Goal: Task Accomplishment & Management: Complete application form

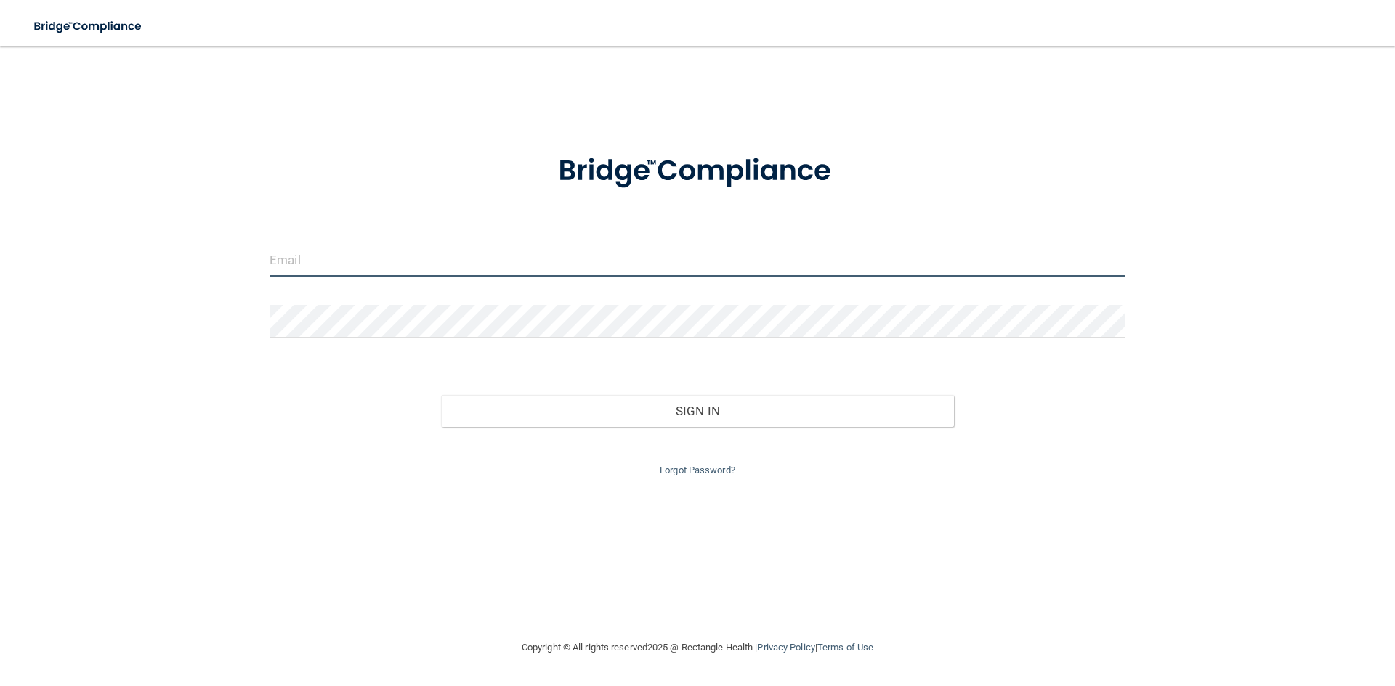
drag, startPoint x: 402, startPoint y: 256, endPoint x: 383, endPoint y: 239, distance: 26.2
click at [384, 239] on form "Invalid email/password. You don't have permission to access that page. Sign In …" at bounding box center [697, 307] width 856 height 346
type input "[EMAIL_ADDRESS][DOMAIN_NAME]"
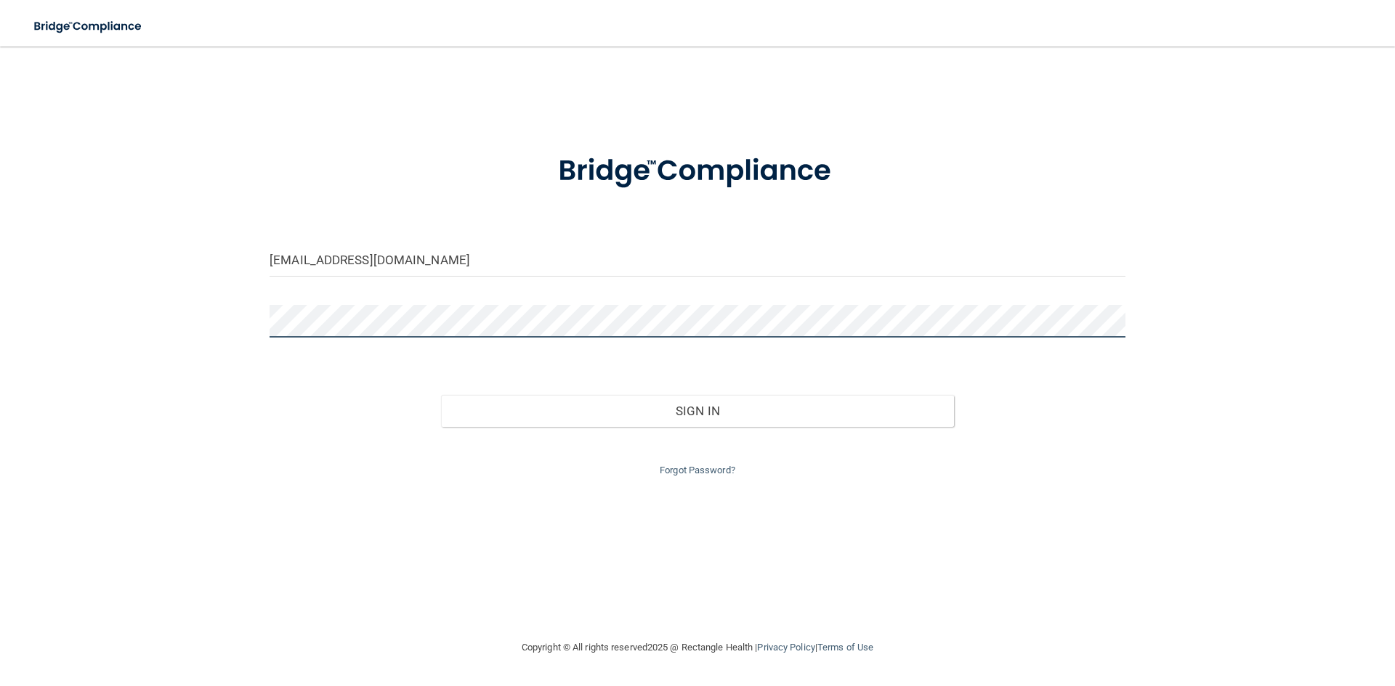
click at [441, 395] on button "Sign In" at bounding box center [698, 411] width 514 height 32
click at [57, 312] on div "[EMAIL_ADDRESS][DOMAIN_NAME] Invalid email/password. You don't have permission …" at bounding box center [697, 343] width 1337 height 564
click at [441, 395] on button "Sign In" at bounding box center [698, 411] width 514 height 32
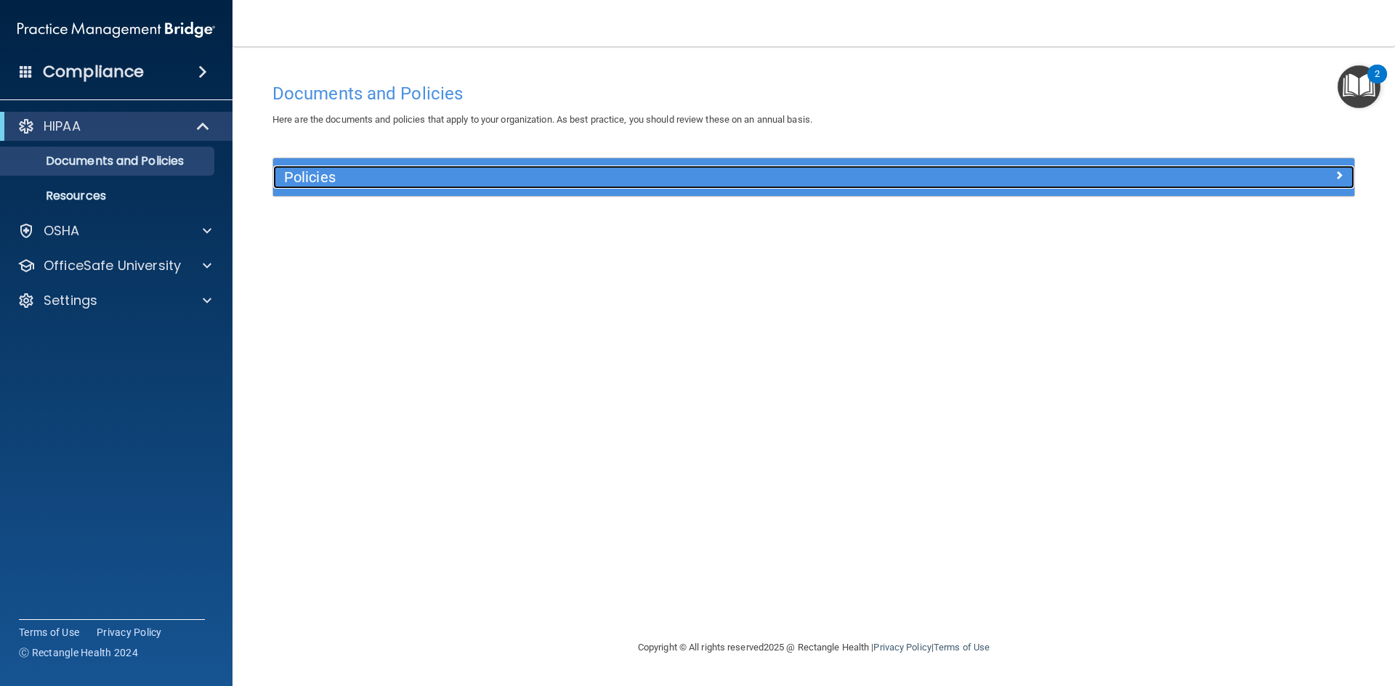
click at [817, 172] on h5 "Policies" at bounding box center [678, 177] width 789 height 16
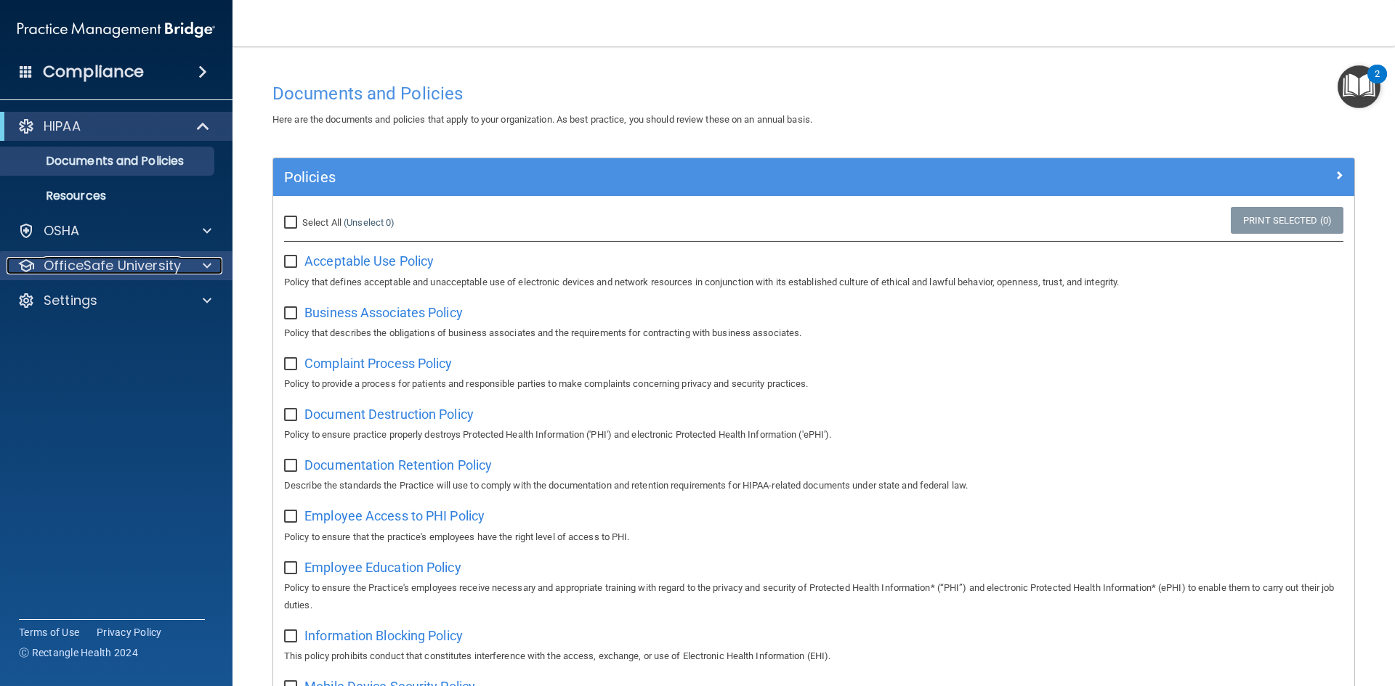
click at [128, 272] on p "OfficeSafe University" at bounding box center [112, 265] width 137 height 17
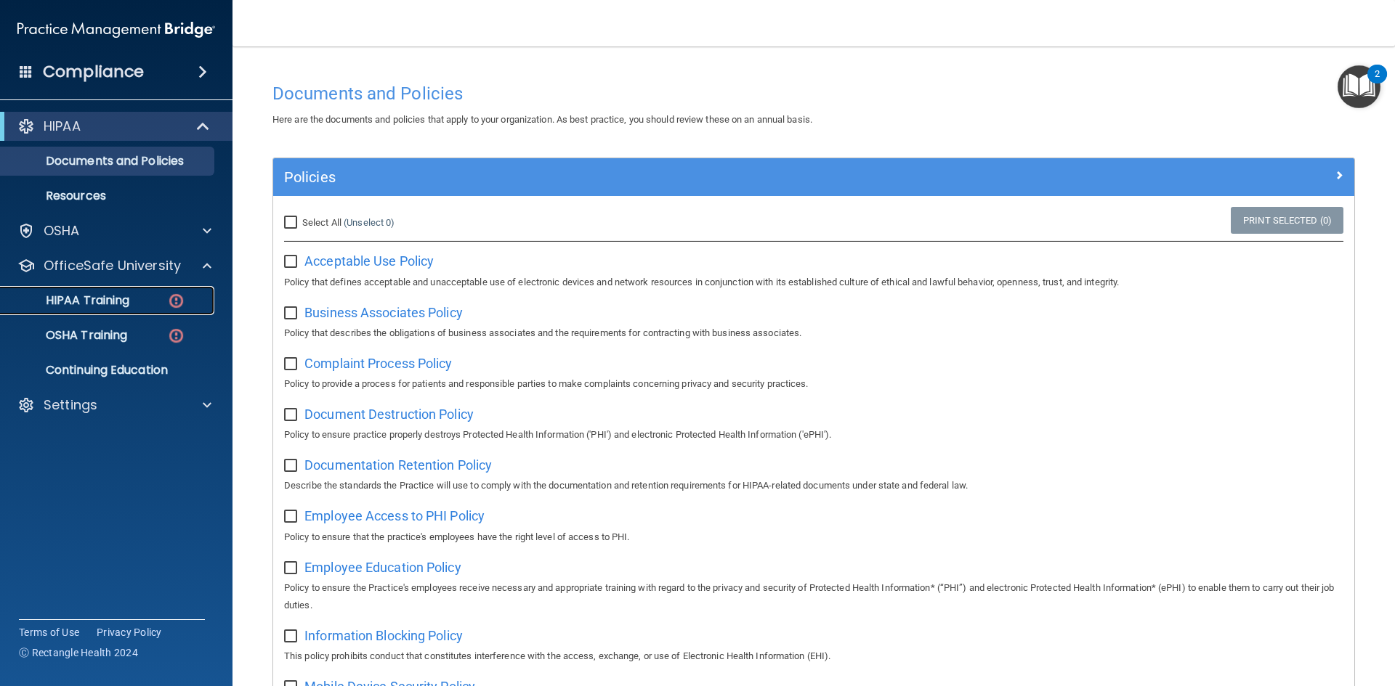
click at [128, 307] on p "HIPAA Training" at bounding box center [69, 300] width 120 height 15
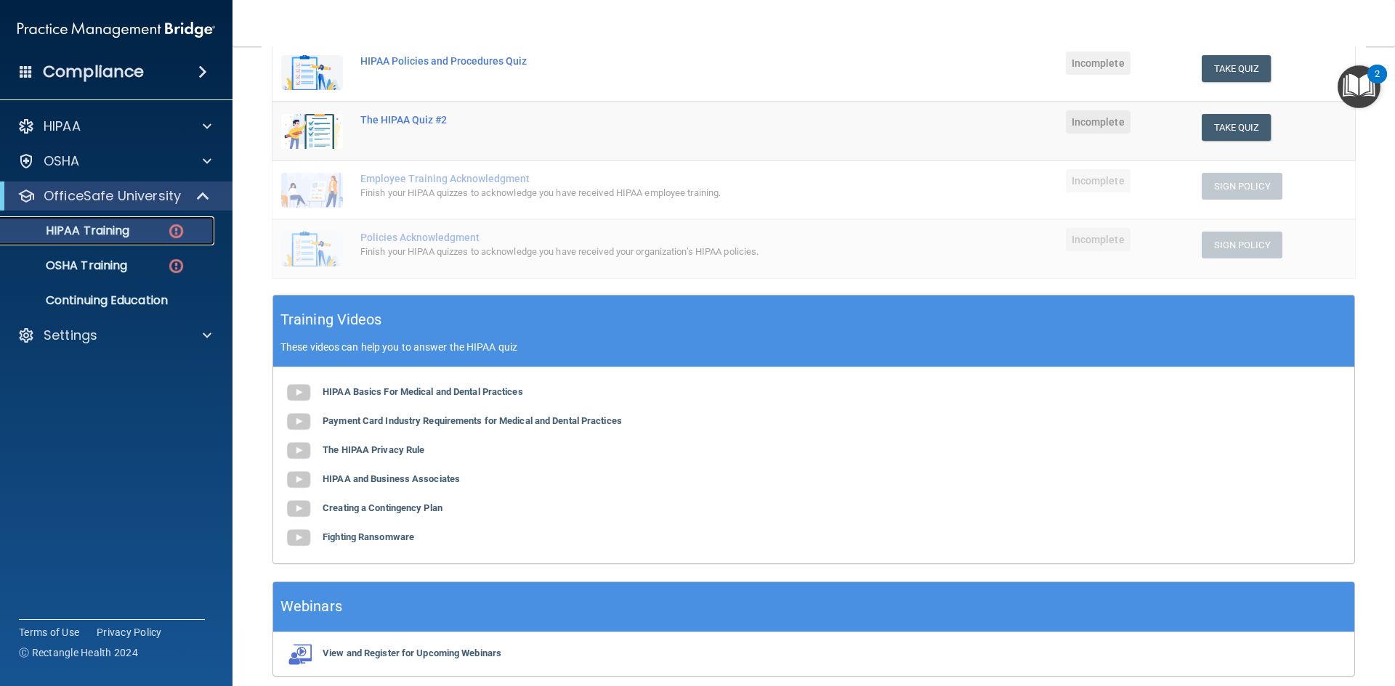
scroll to position [291, 0]
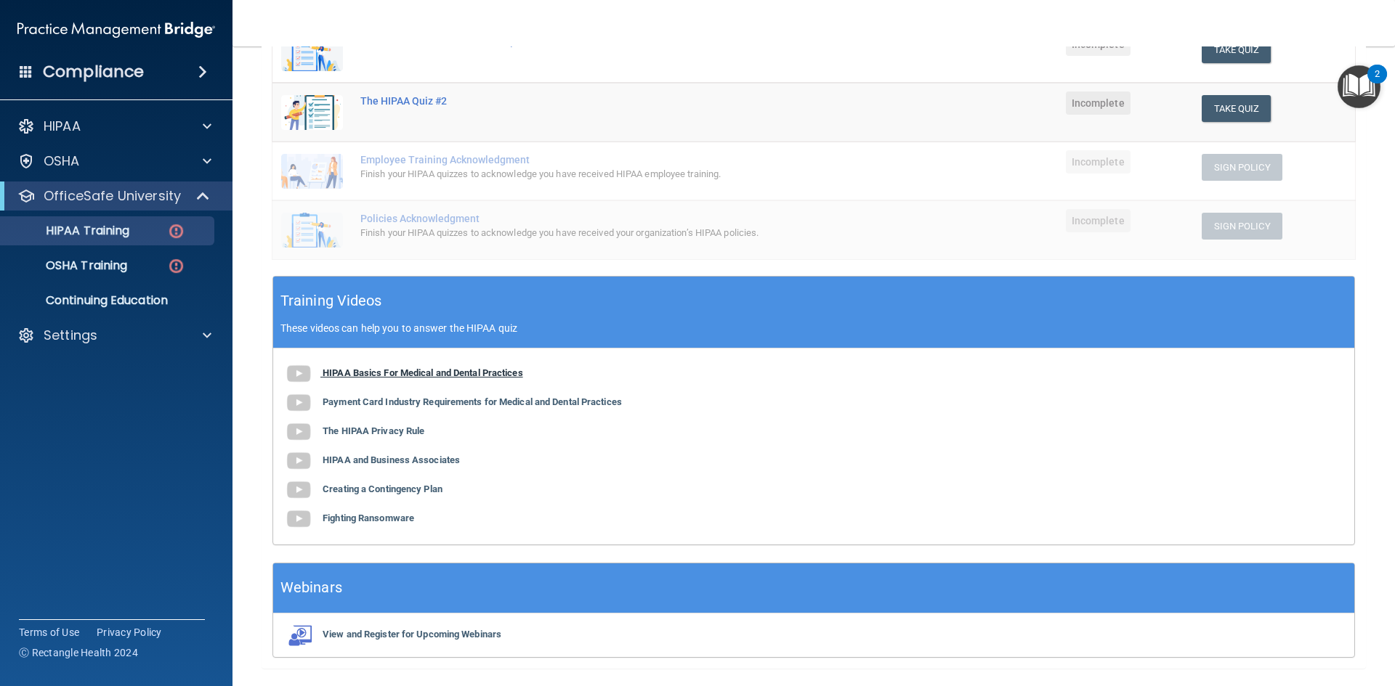
click at [406, 375] on b "HIPAA Basics For Medical and Dental Practices" at bounding box center [423, 373] width 200 height 11
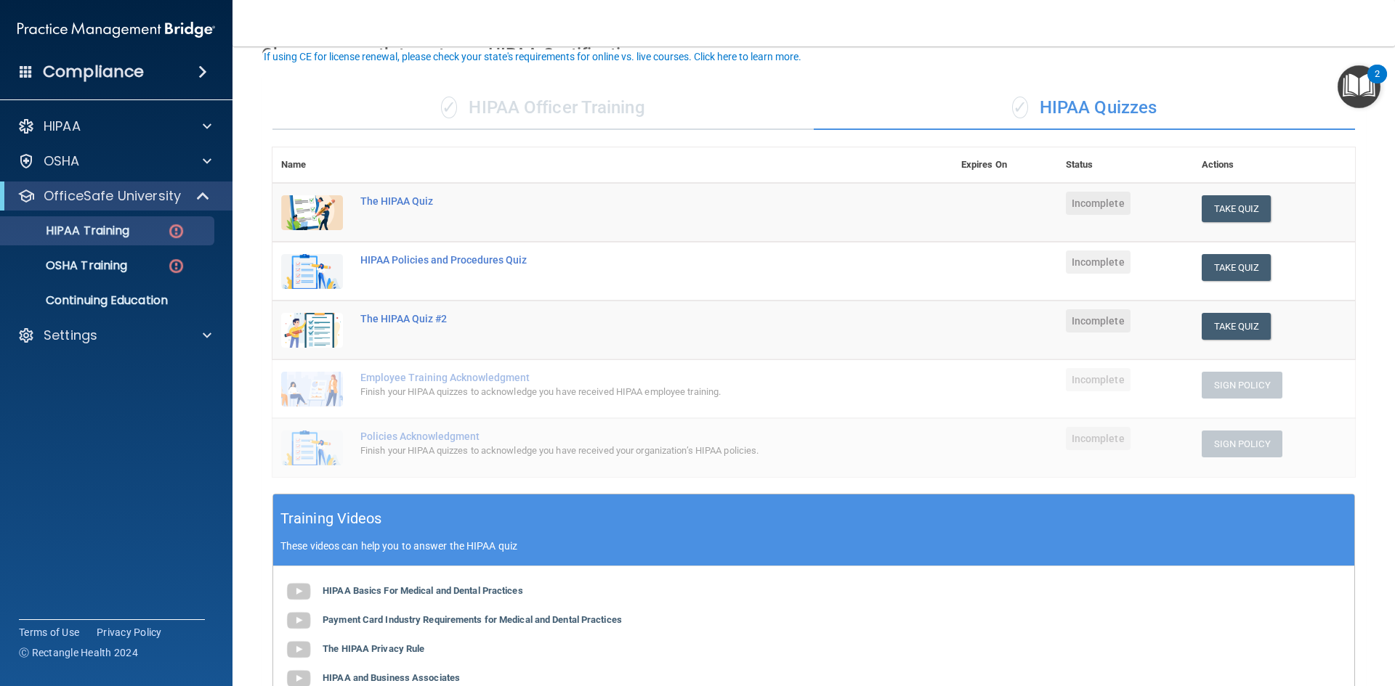
scroll to position [145, 0]
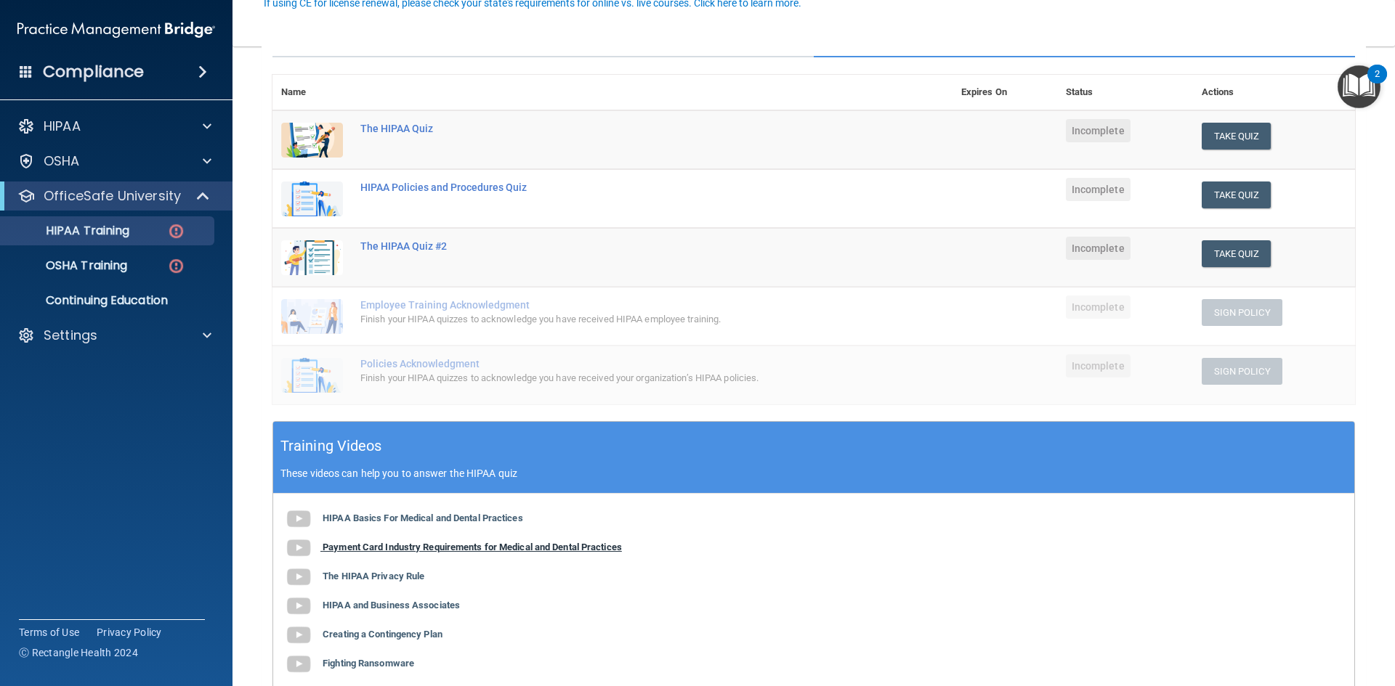
click at [478, 544] on b "Payment Card Industry Requirements for Medical and Dental Practices" at bounding box center [472, 547] width 299 height 11
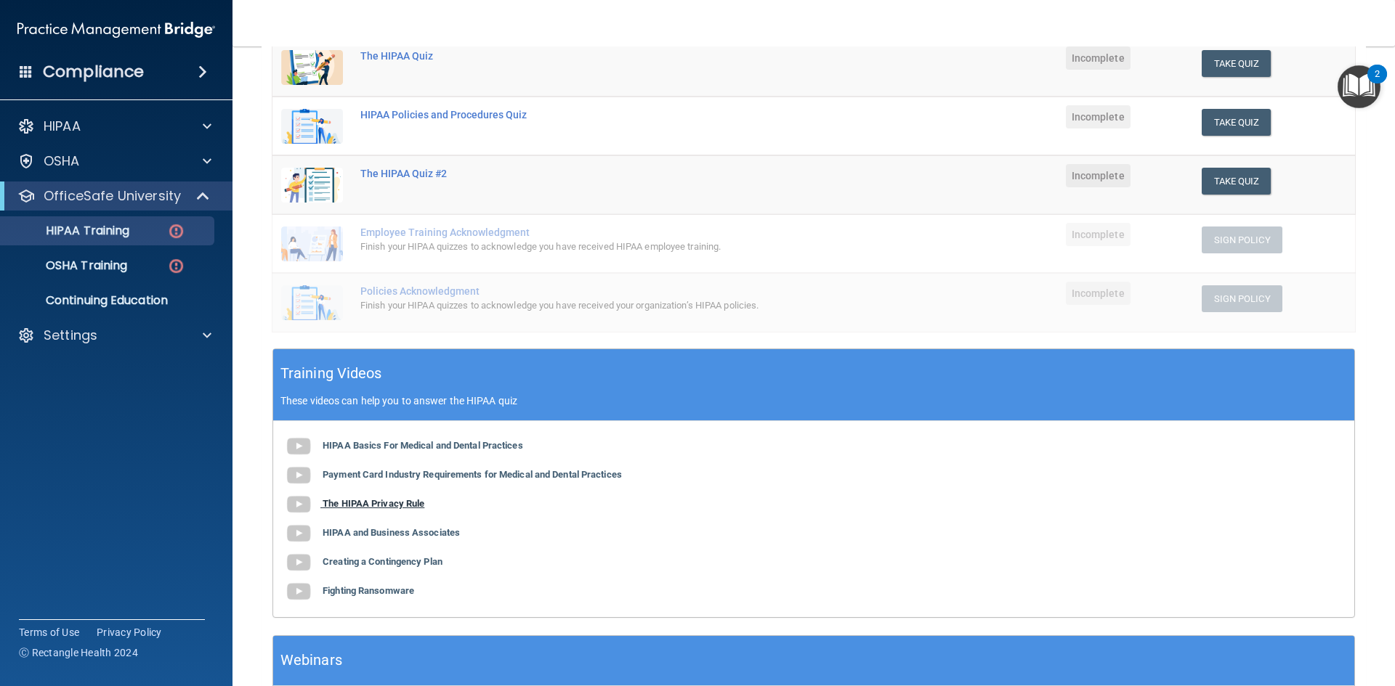
click at [394, 503] on b "The HIPAA Privacy Rule" at bounding box center [374, 503] width 102 height 11
click at [427, 117] on div "HIPAA Policies and Procedures Quiz" at bounding box center [619, 115] width 519 height 12
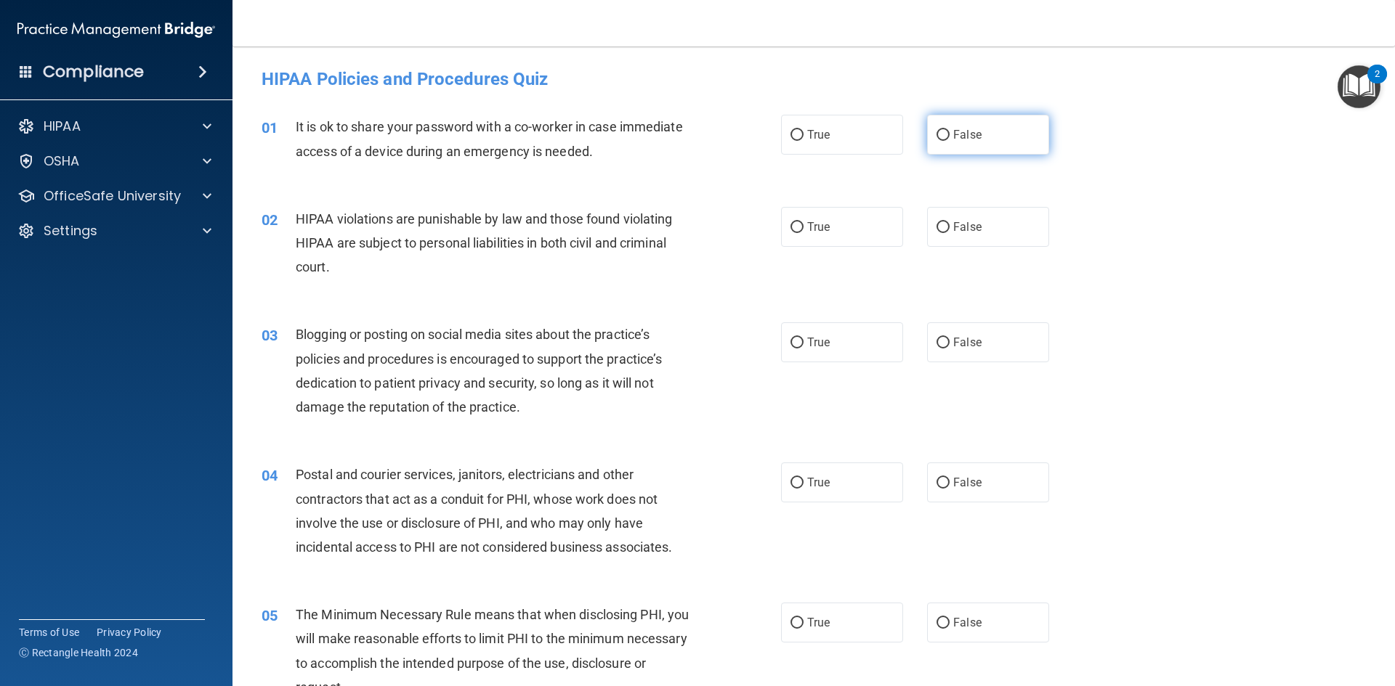
click at [968, 123] on label "False" at bounding box center [988, 135] width 122 height 40
click at [949, 130] on input "False" at bounding box center [942, 135] width 13 height 11
radio input "true"
click at [831, 219] on label "True" at bounding box center [842, 227] width 122 height 40
click at [803, 222] on input "True" at bounding box center [796, 227] width 13 height 11
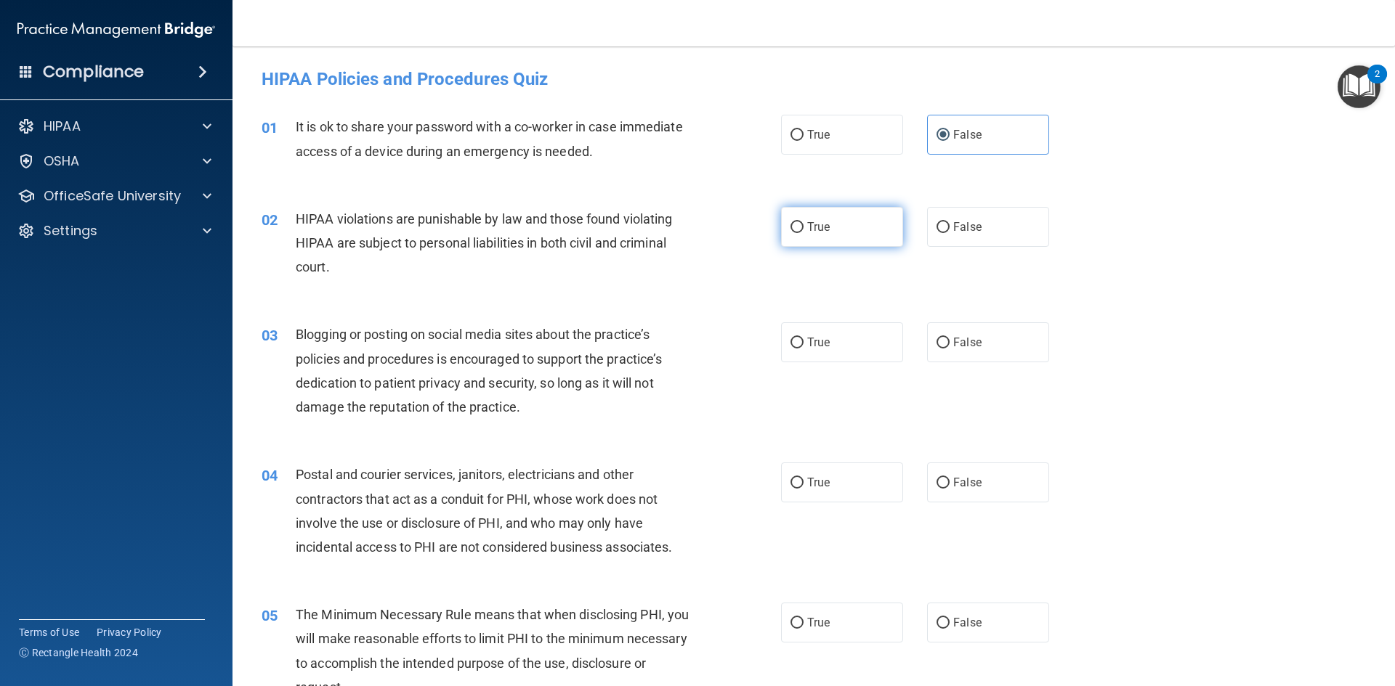
radio input "true"
drag, startPoint x: 980, startPoint y: 331, endPoint x: 987, endPoint y: 328, distance: 7.8
click at [983, 331] on label "False" at bounding box center [988, 343] width 122 height 40
click at [949, 338] on input "False" at bounding box center [942, 343] width 13 height 11
radio input "true"
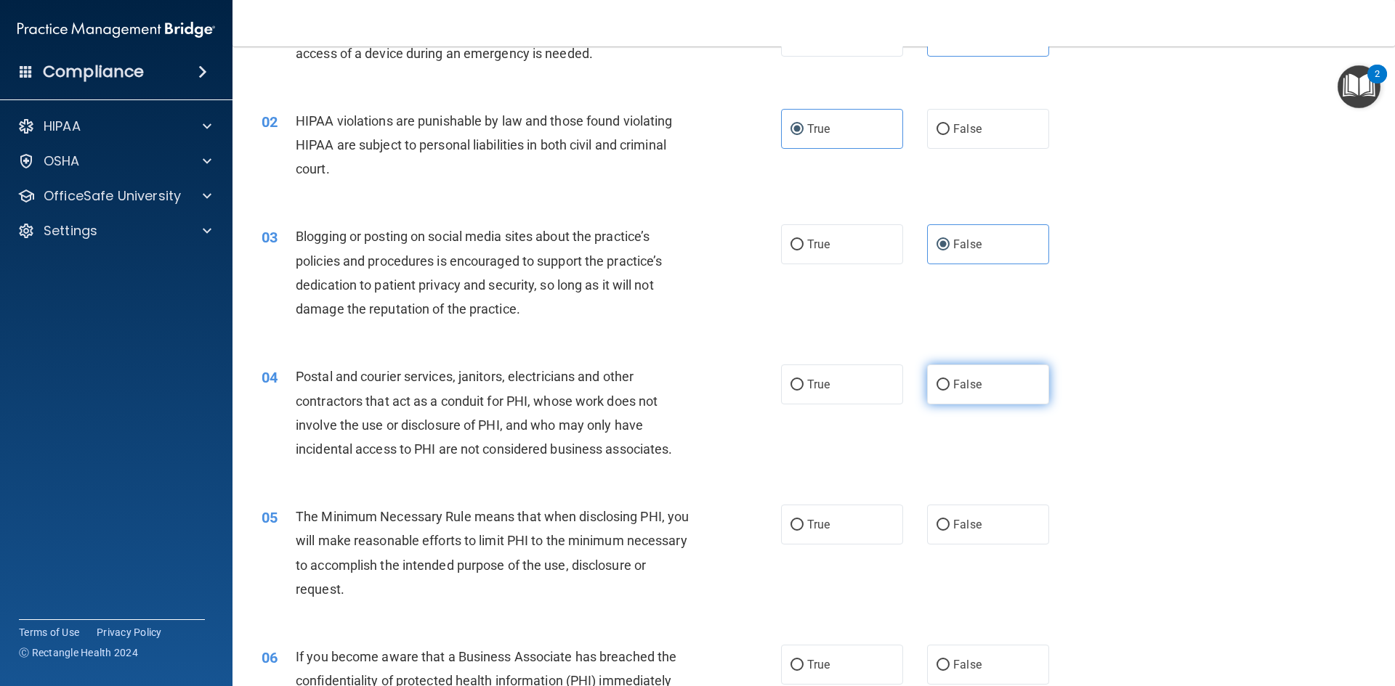
scroll to position [145, 0]
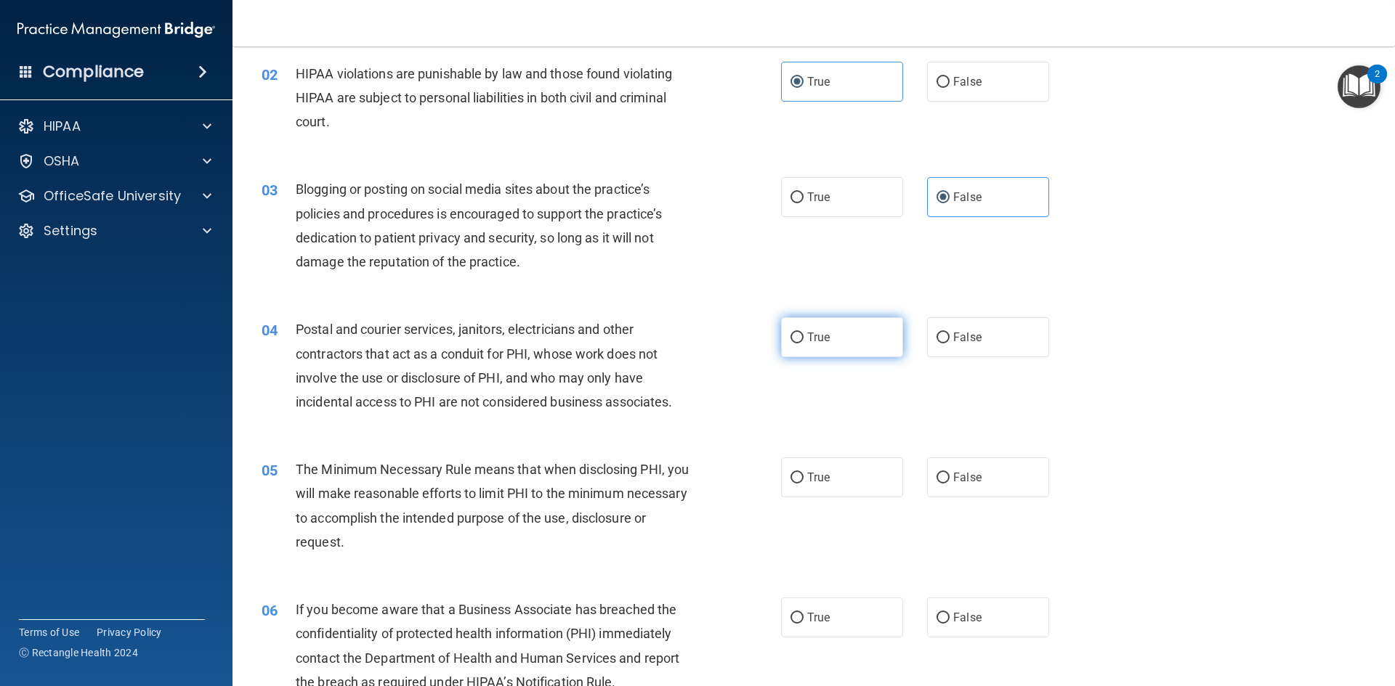
click at [841, 327] on label "True" at bounding box center [842, 337] width 122 height 40
click at [803, 333] on input "True" at bounding box center [796, 338] width 13 height 11
radio input "true"
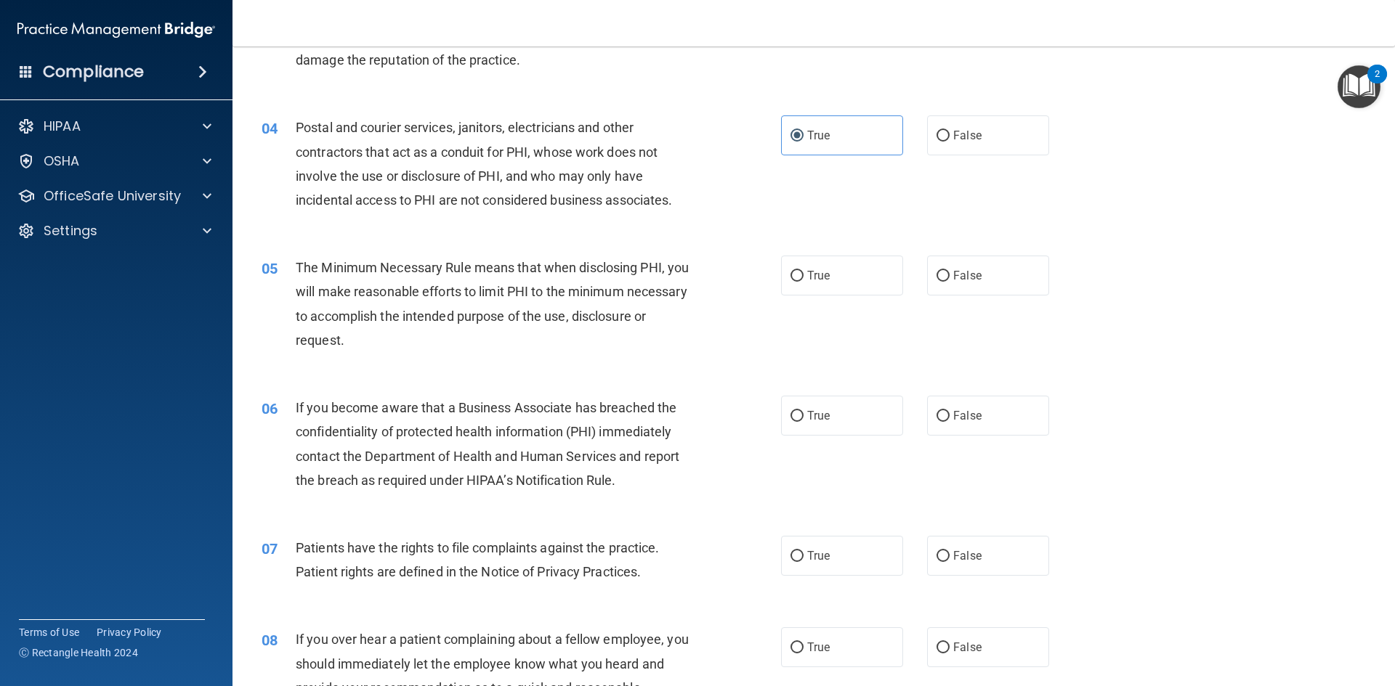
scroll to position [363, 0]
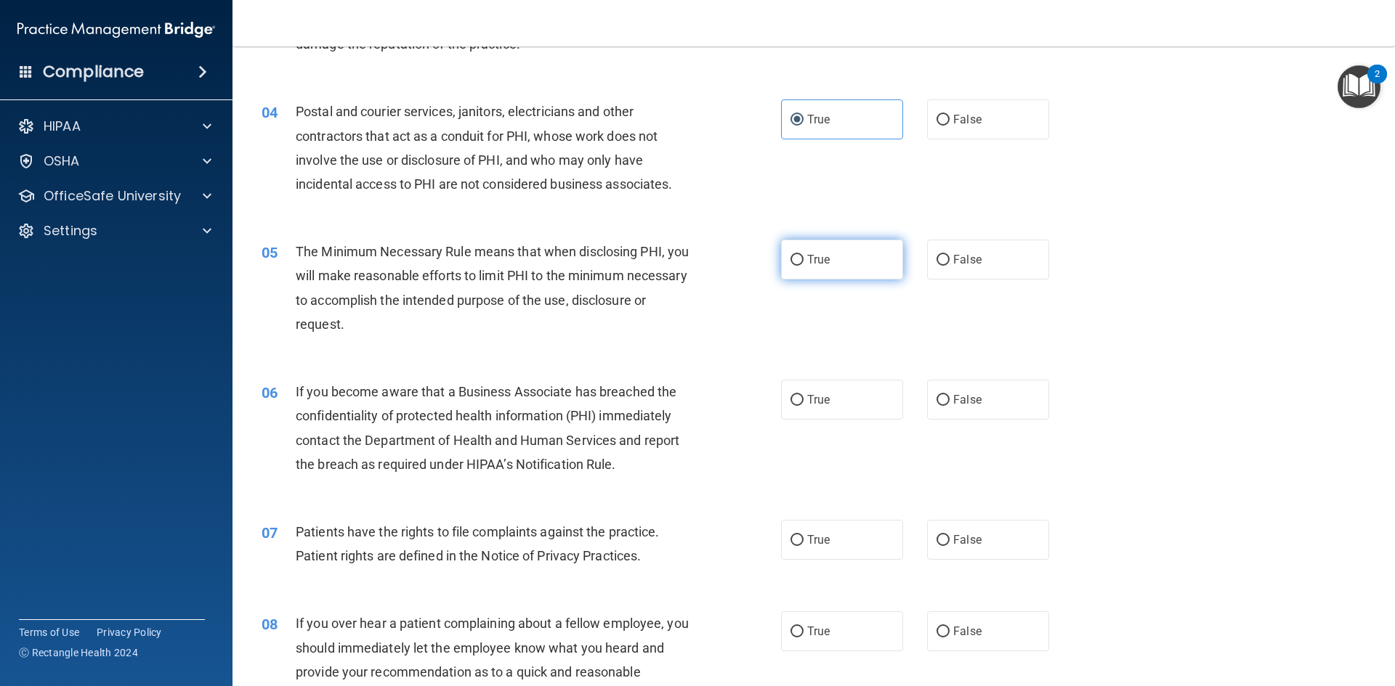
click at [816, 272] on label "True" at bounding box center [842, 260] width 122 height 40
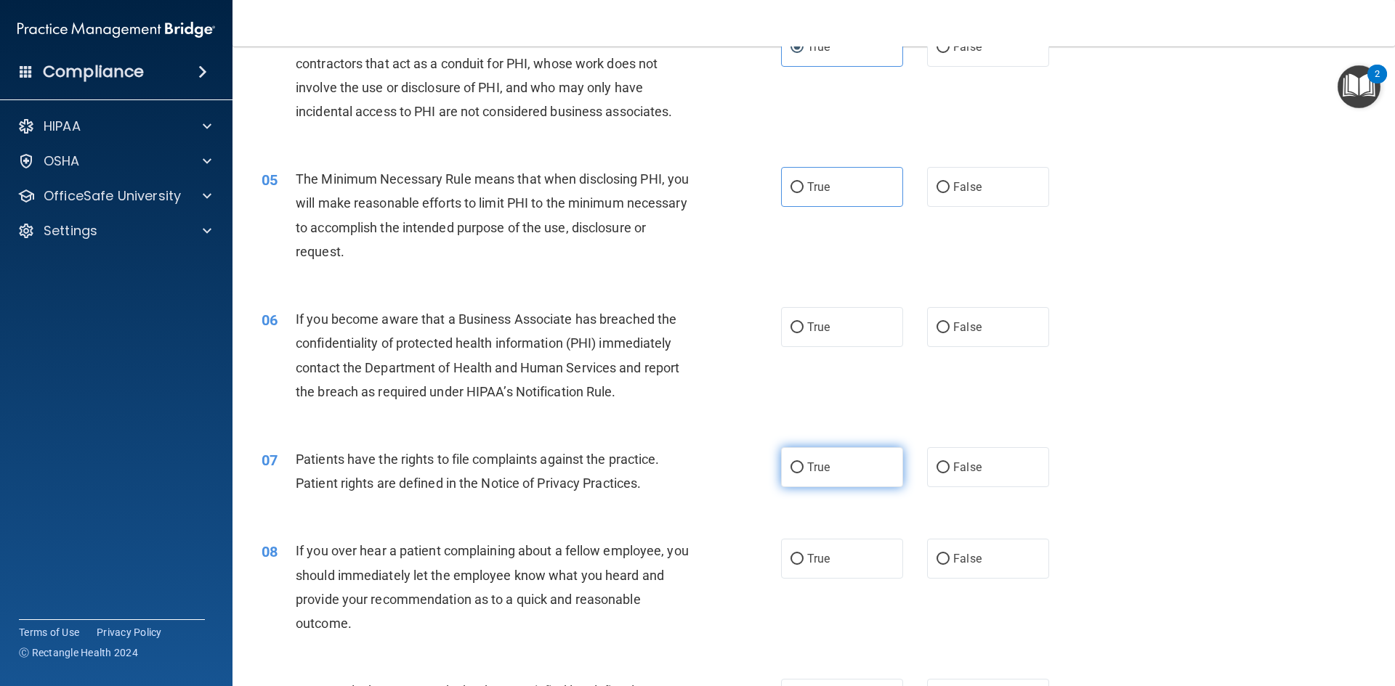
click at [843, 478] on label "True" at bounding box center [842, 467] width 122 height 40
click at [803, 474] on input "True" at bounding box center [796, 468] width 13 height 11
radio input "true"
click at [822, 325] on span "True" at bounding box center [818, 327] width 23 height 14
click at [803, 325] on input "True" at bounding box center [796, 328] width 13 height 11
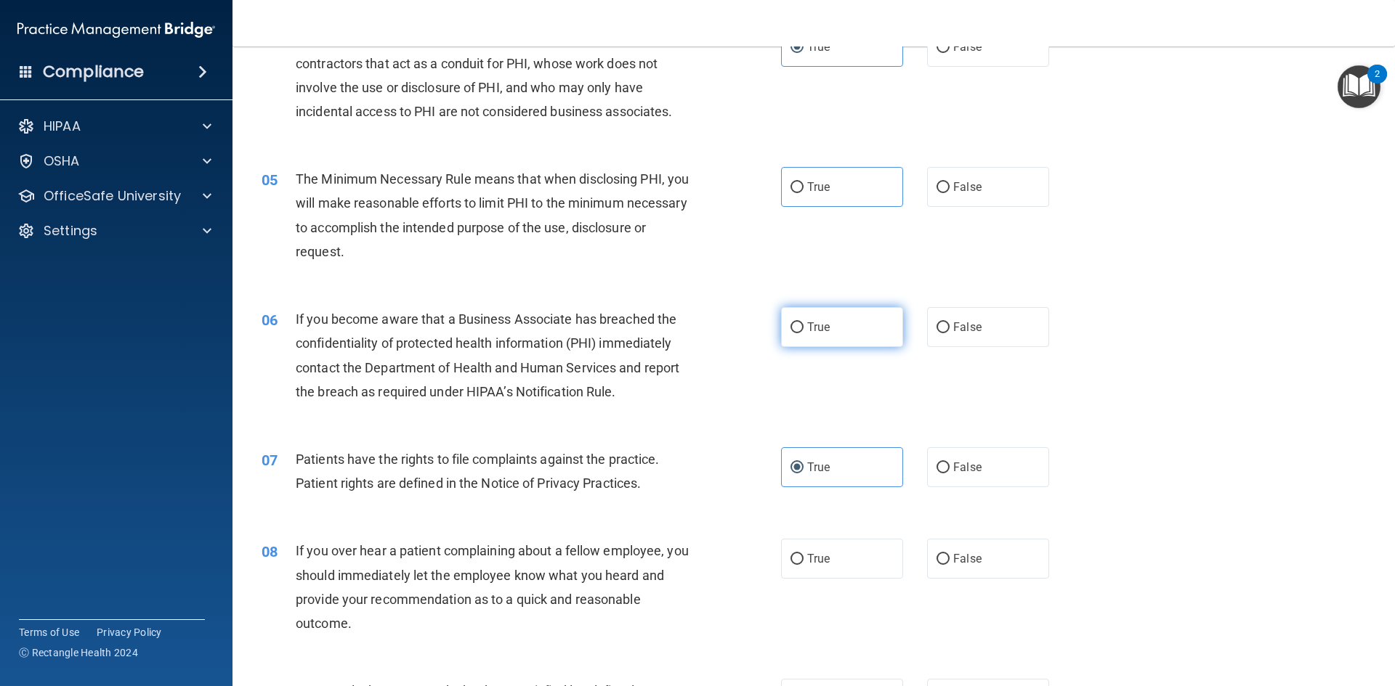
radio input "true"
click at [845, 183] on label "True" at bounding box center [842, 187] width 122 height 40
click at [803, 183] on input "True" at bounding box center [796, 187] width 13 height 11
radio input "true"
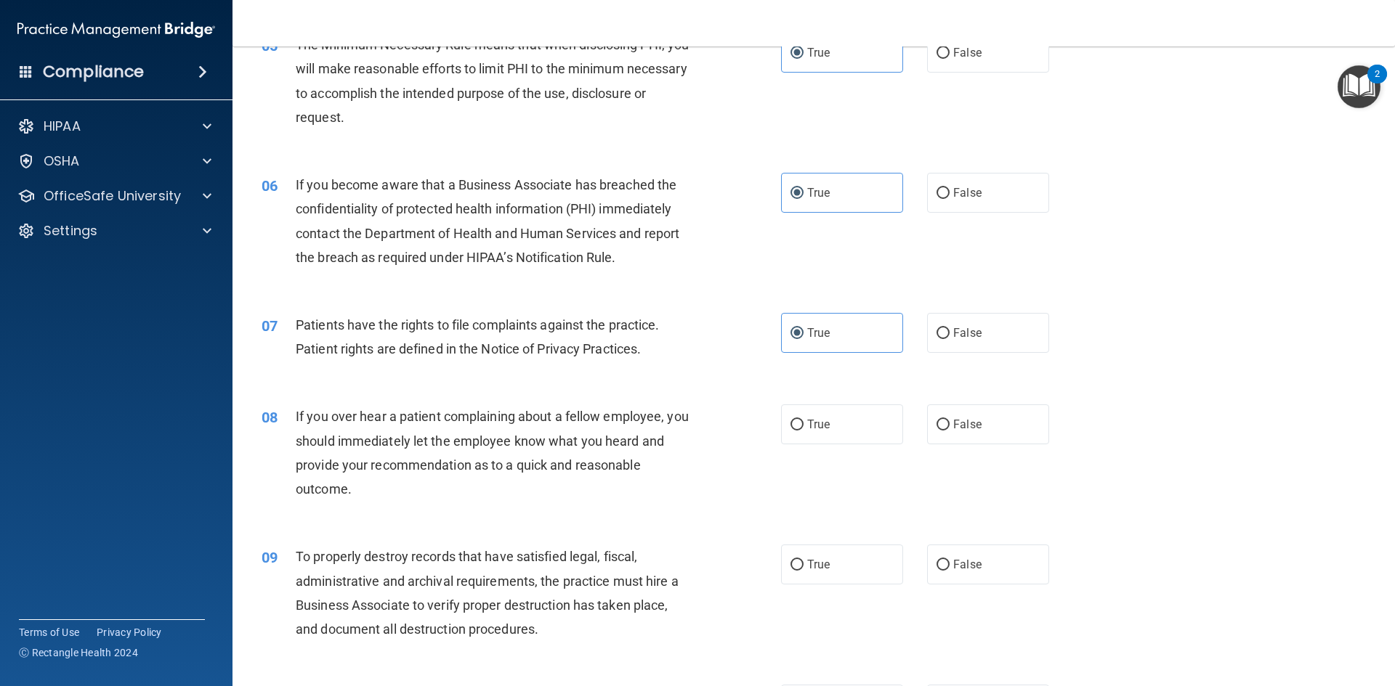
scroll to position [654, 0]
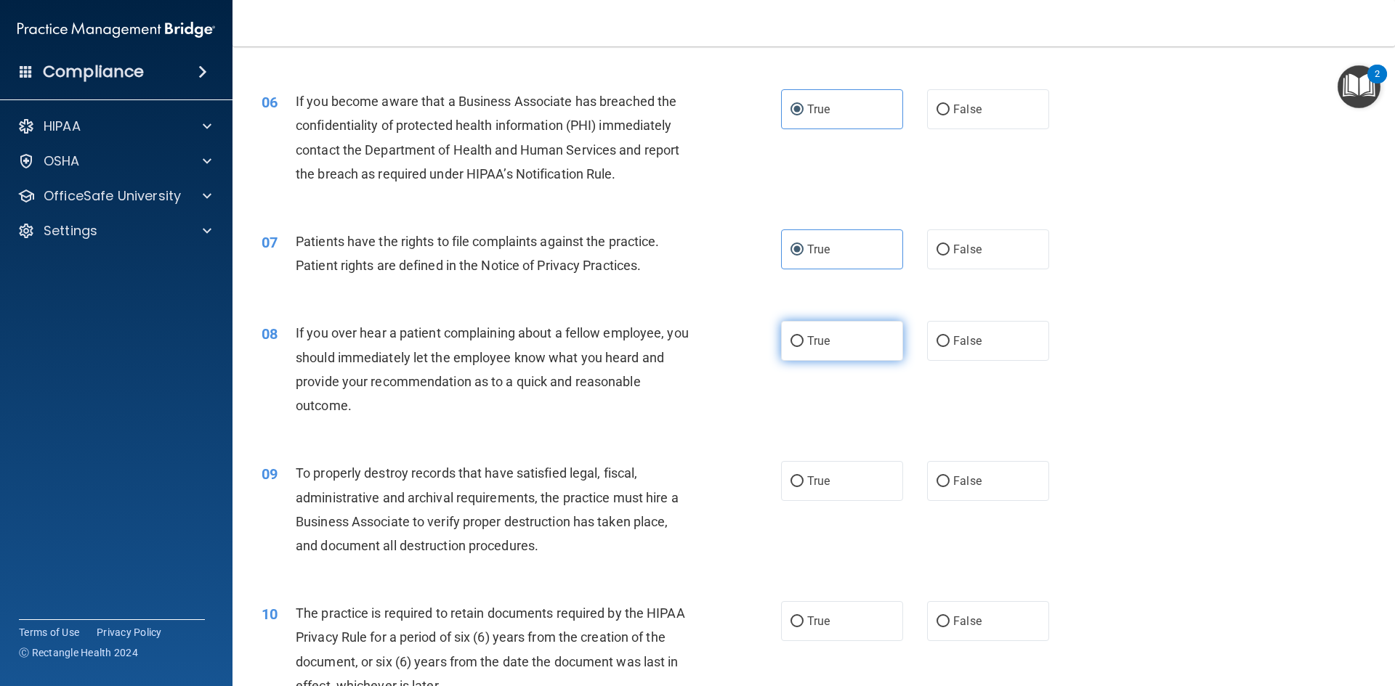
click at [835, 338] on label "True" at bounding box center [842, 341] width 122 height 40
click at [803, 338] on input "True" at bounding box center [796, 341] width 13 height 11
radio input "true"
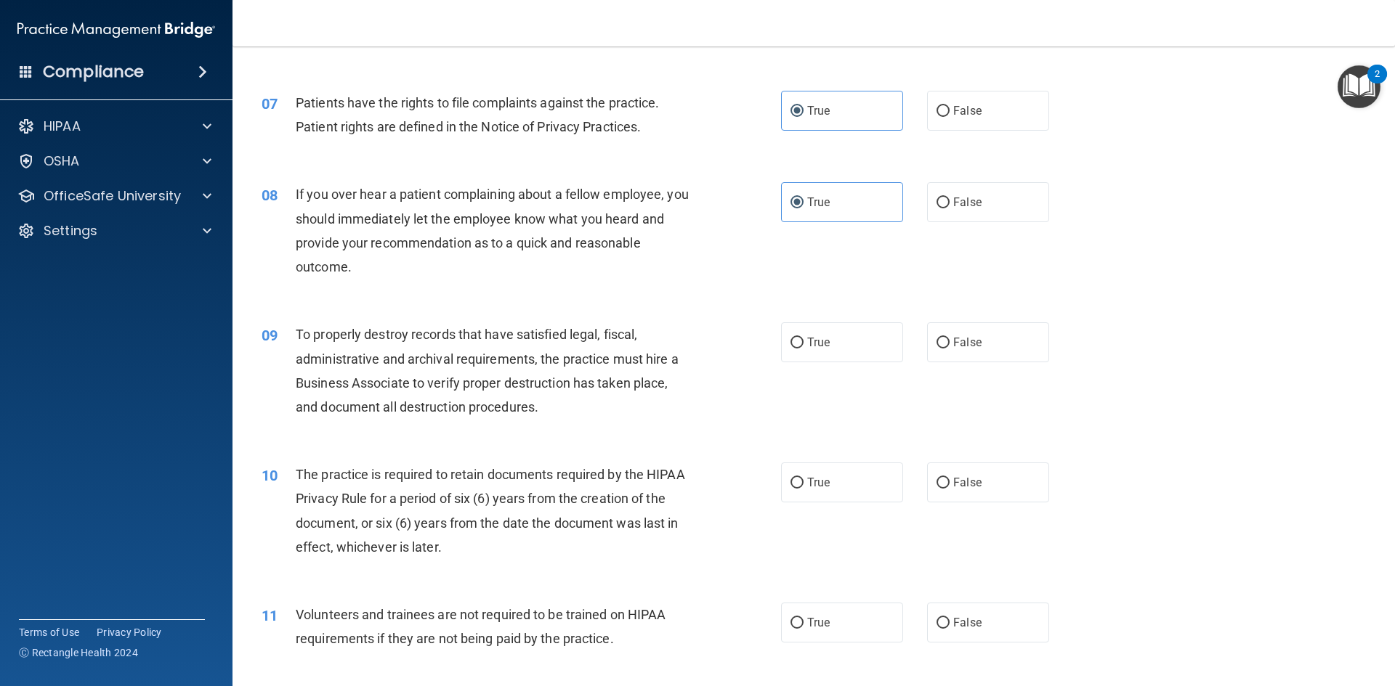
scroll to position [799, 0]
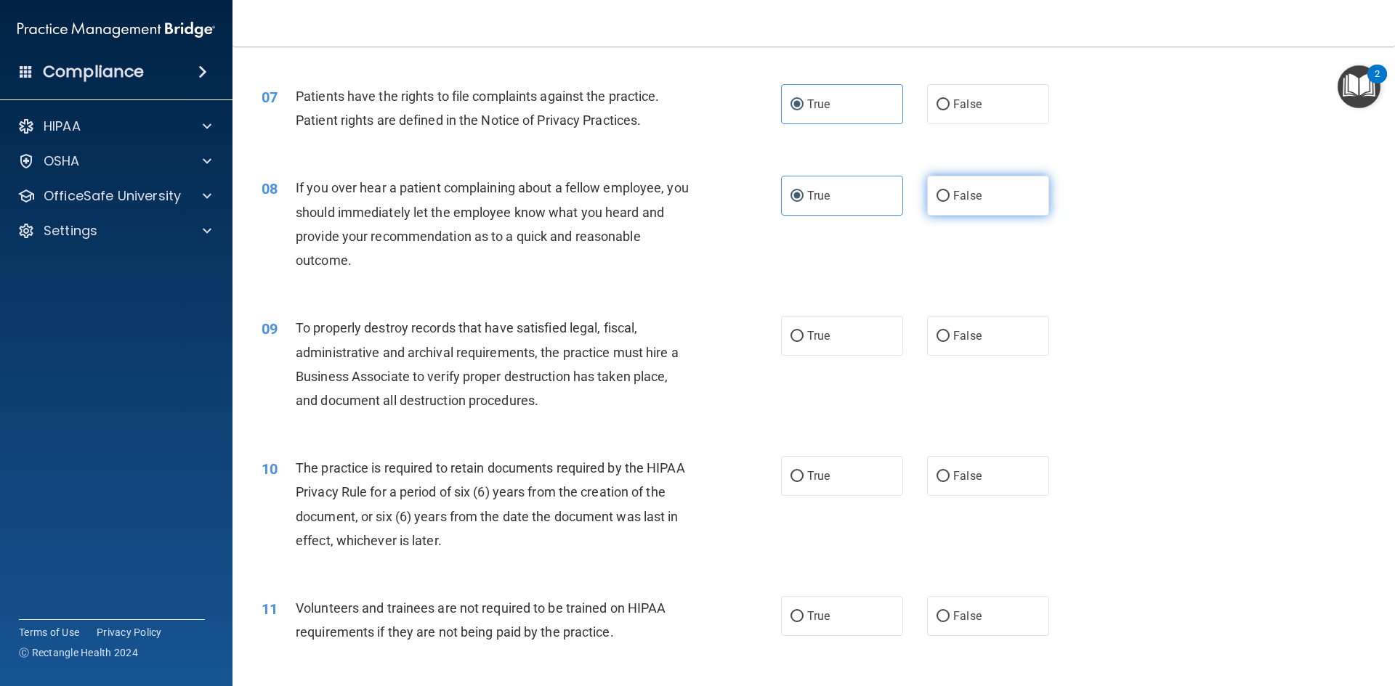
click at [1027, 195] on label "False" at bounding box center [988, 196] width 122 height 40
click at [949, 195] on input "False" at bounding box center [942, 196] width 13 height 11
radio input "true"
radio input "false"
click at [839, 334] on label "True" at bounding box center [842, 336] width 122 height 40
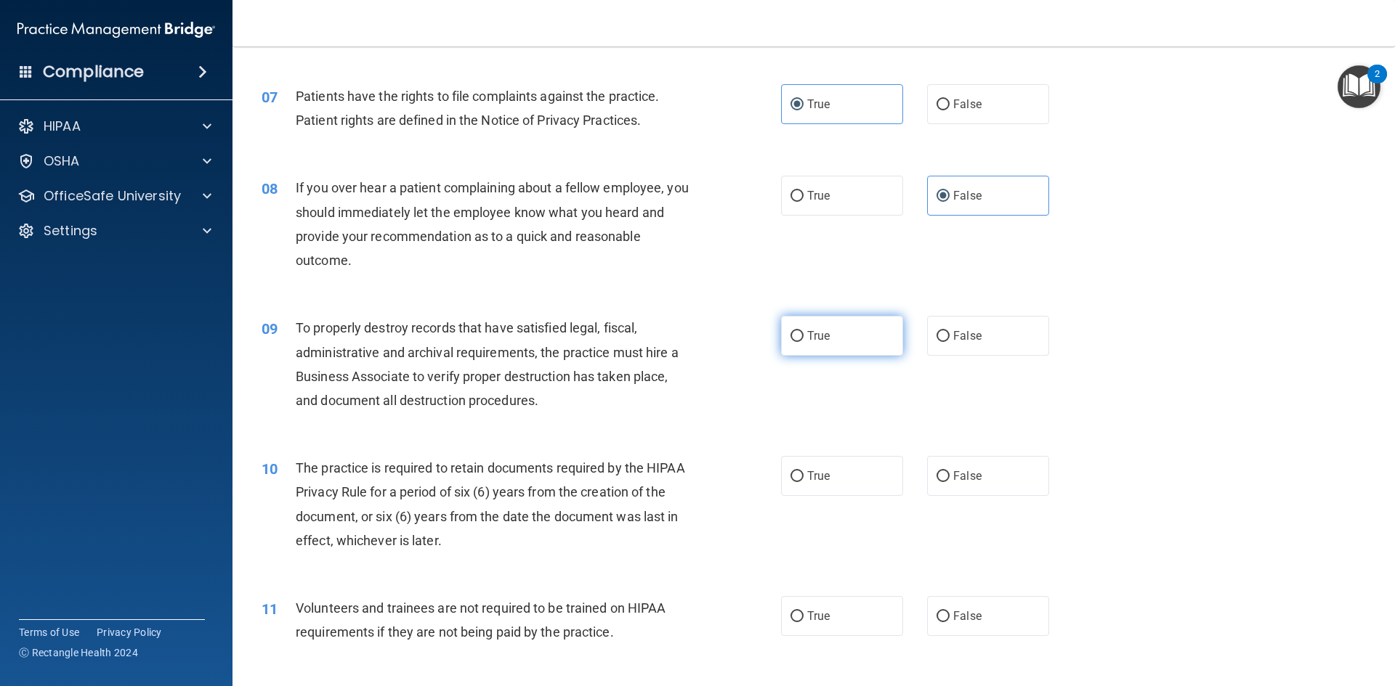
click at [803, 334] on input "True" at bounding box center [796, 336] width 13 height 11
radio input "true"
click at [864, 487] on label "True" at bounding box center [842, 476] width 122 height 40
click at [803, 482] on input "True" at bounding box center [796, 476] width 13 height 11
radio input "true"
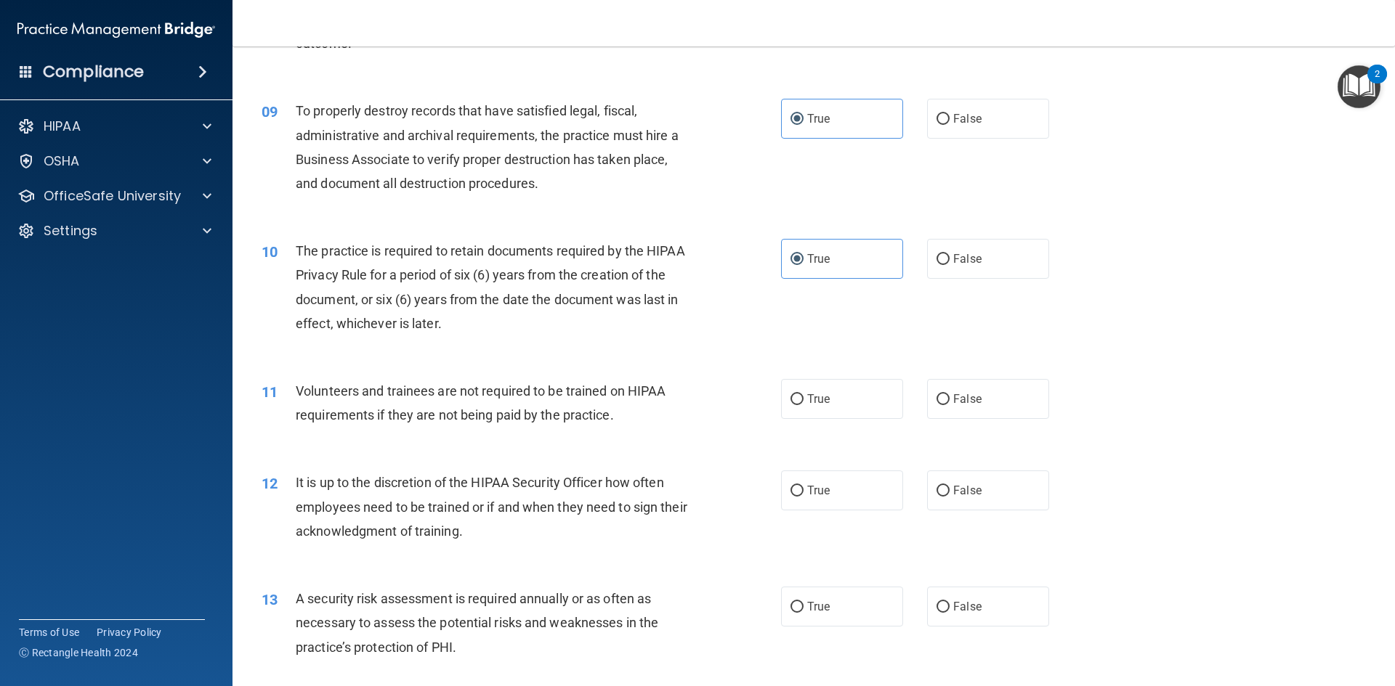
scroll to position [1017, 0]
click at [961, 406] on label "False" at bounding box center [988, 398] width 122 height 40
click at [949, 405] on input "False" at bounding box center [942, 399] width 13 height 11
radio input "true"
click at [983, 498] on label "False" at bounding box center [988, 490] width 122 height 40
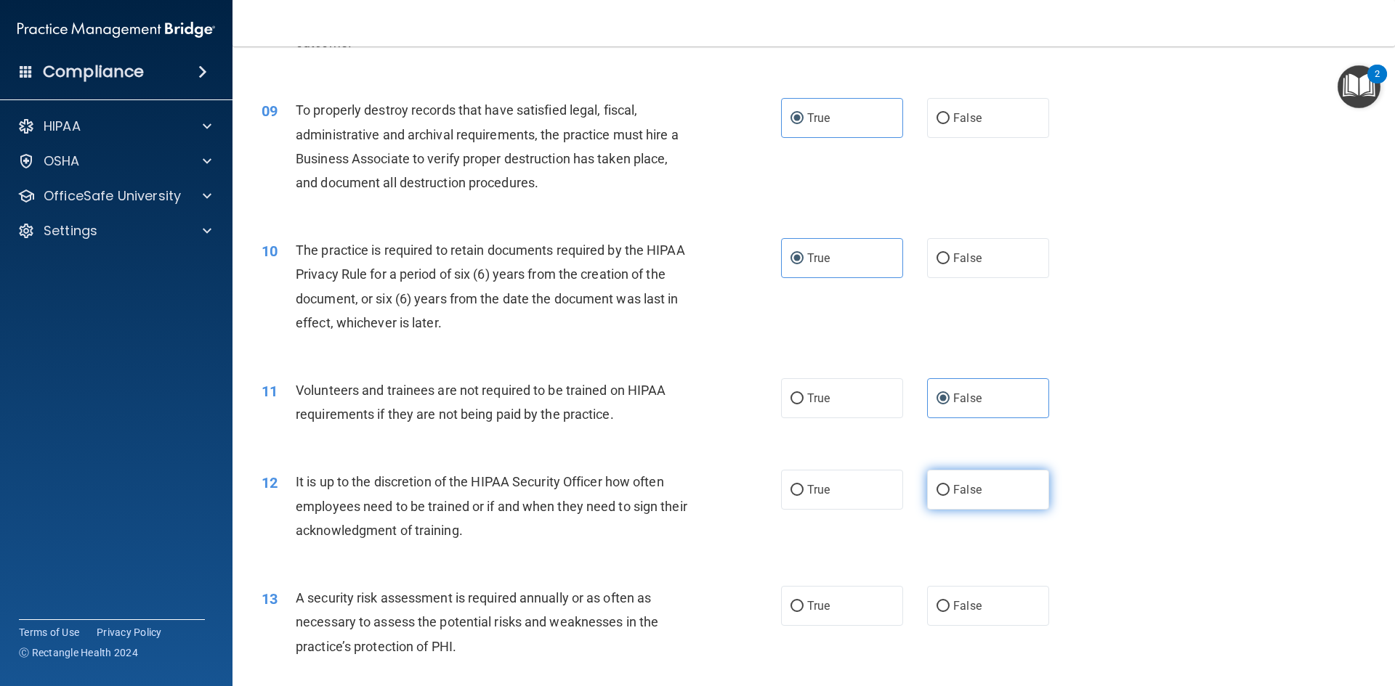
click at [949, 496] on input "False" at bounding box center [942, 490] width 13 height 11
radio input "true"
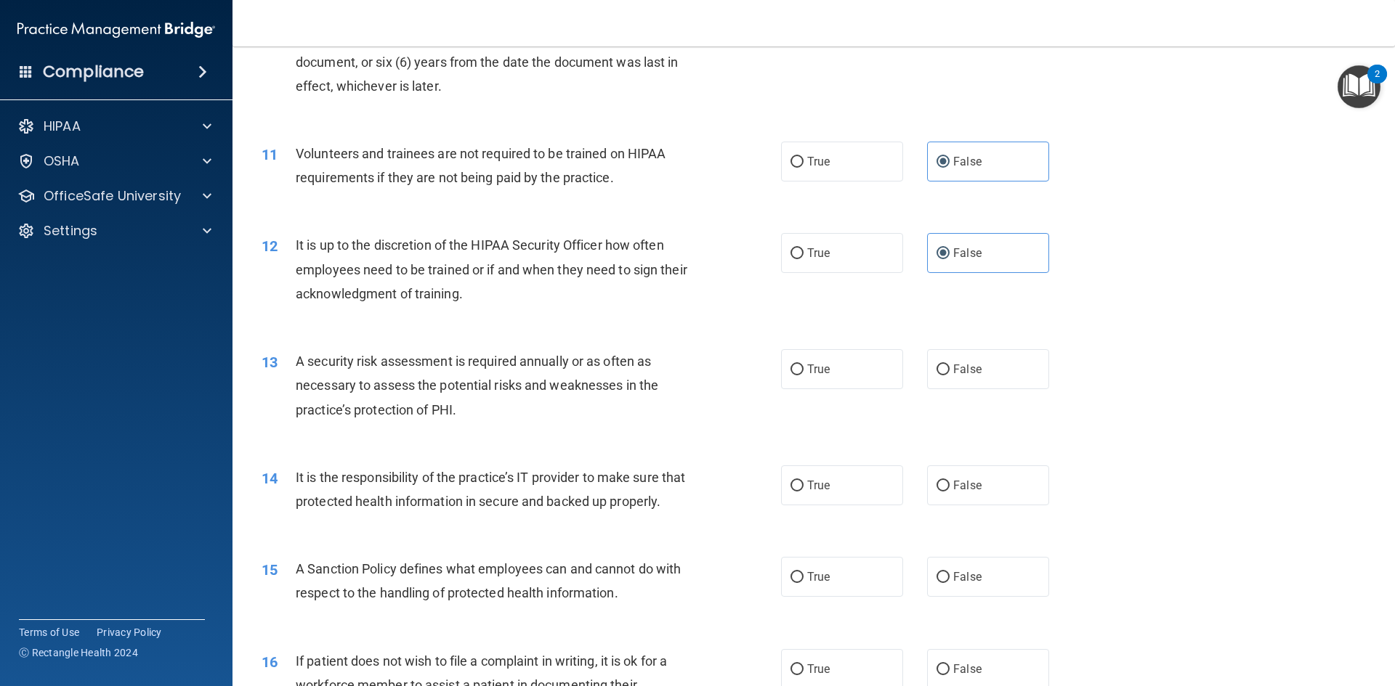
scroll to position [1307, 0]
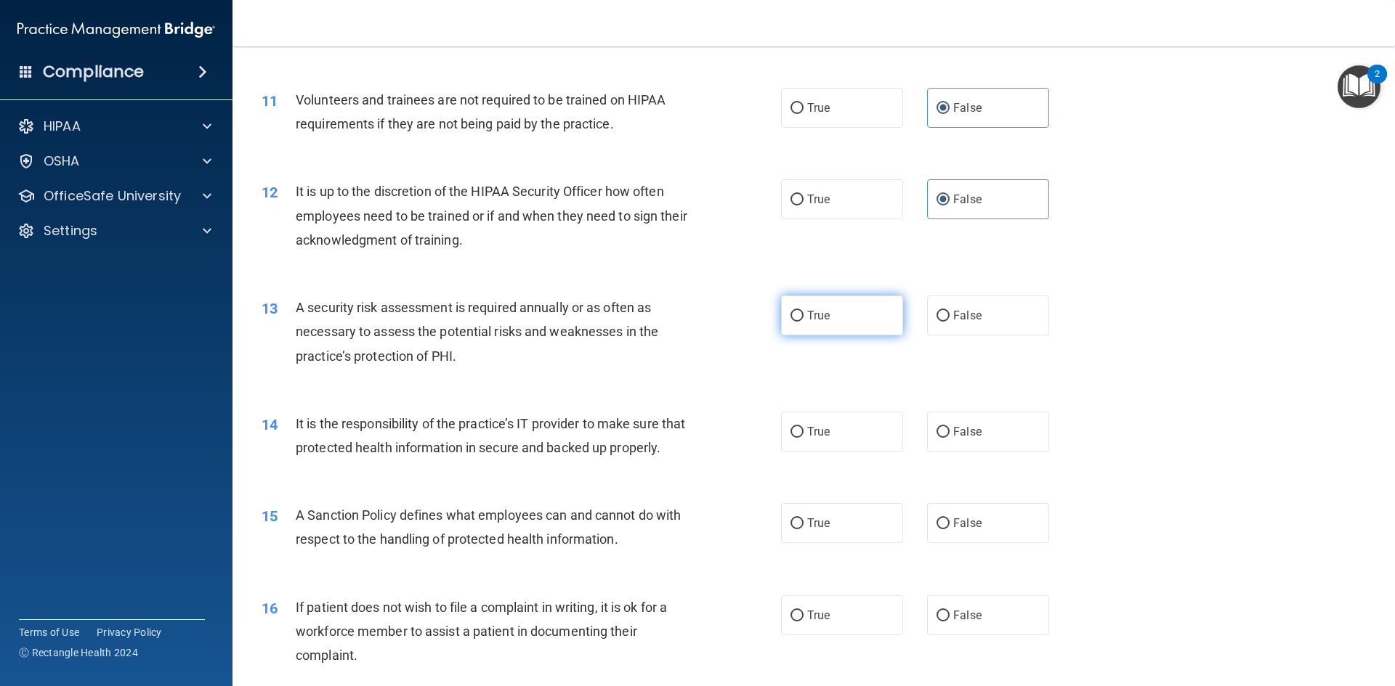
click at [843, 324] on label "True" at bounding box center [842, 316] width 122 height 40
click at [803, 322] on input "True" at bounding box center [796, 316] width 13 height 11
radio input "true"
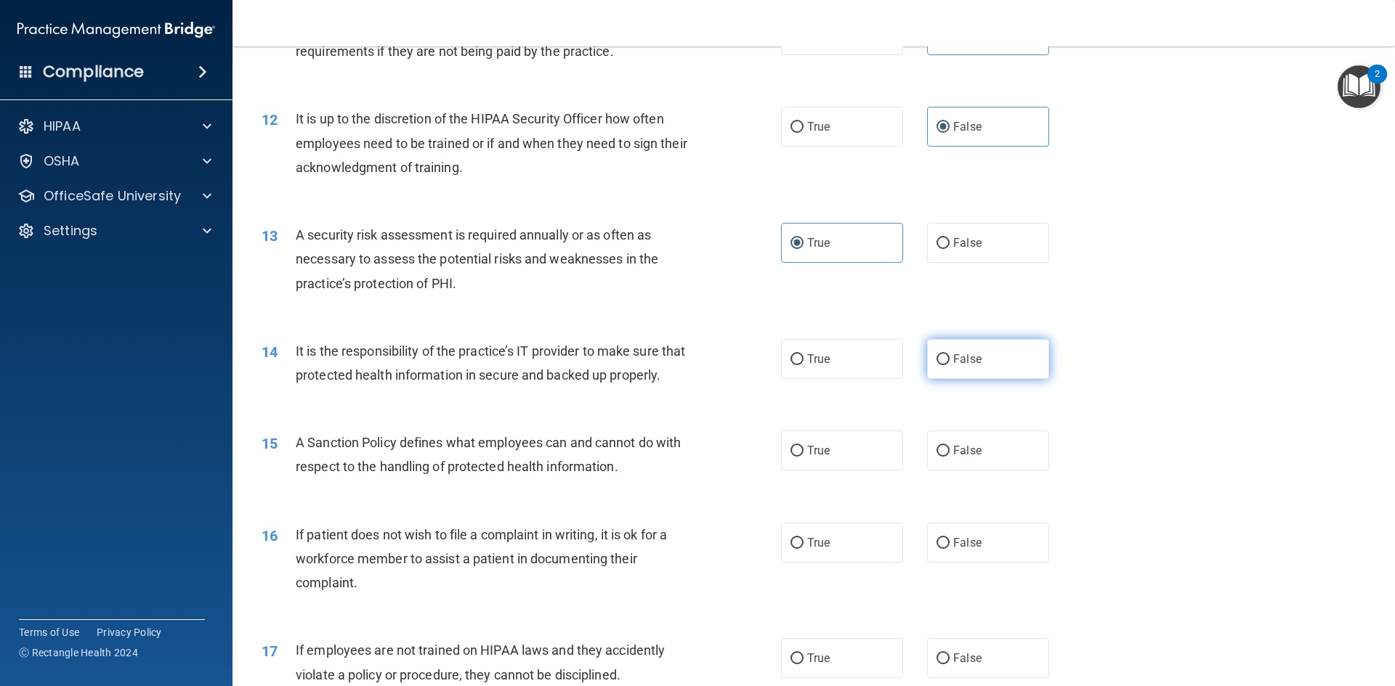
click at [928, 354] on label "False" at bounding box center [988, 359] width 122 height 40
click at [936, 354] on input "False" at bounding box center [942, 359] width 13 height 11
radio input "true"
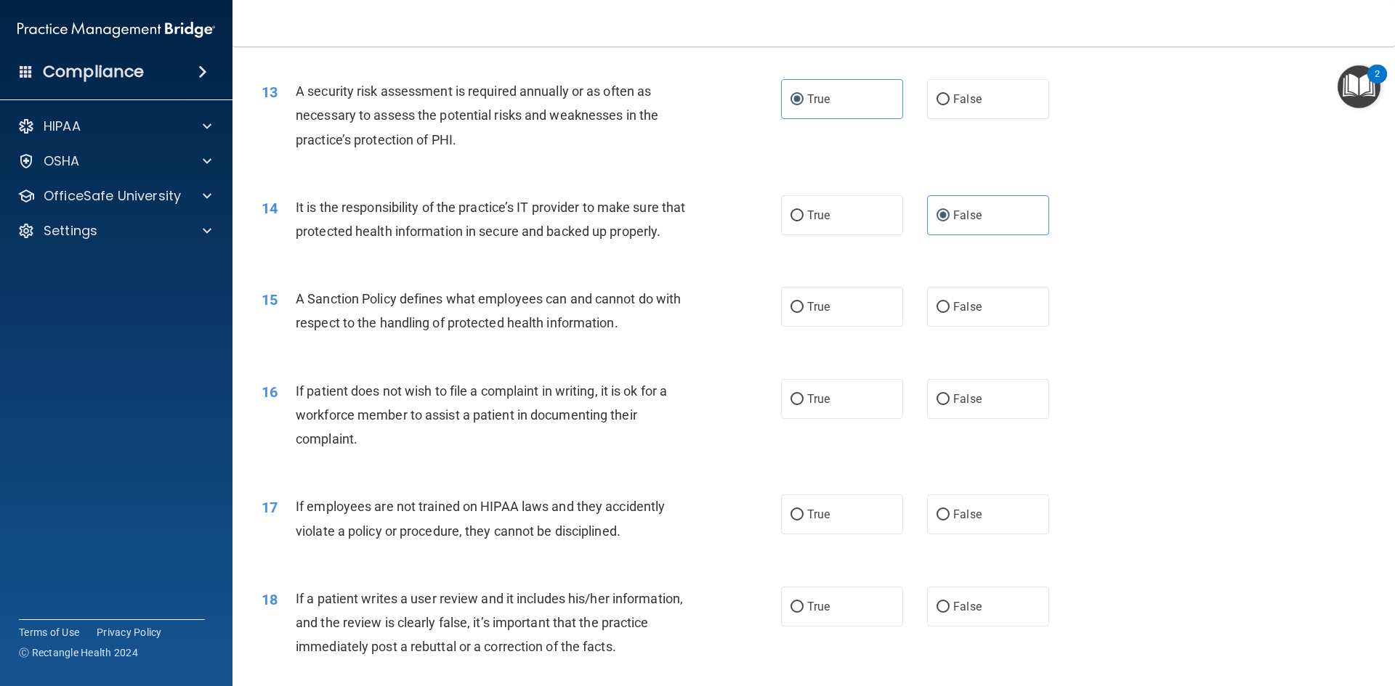
scroll to position [1525, 0]
click at [829, 323] on label "True" at bounding box center [842, 305] width 122 height 40
click at [803, 312] on input "True" at bounding box center [796, 306] width 13 height 11
radio input "true"
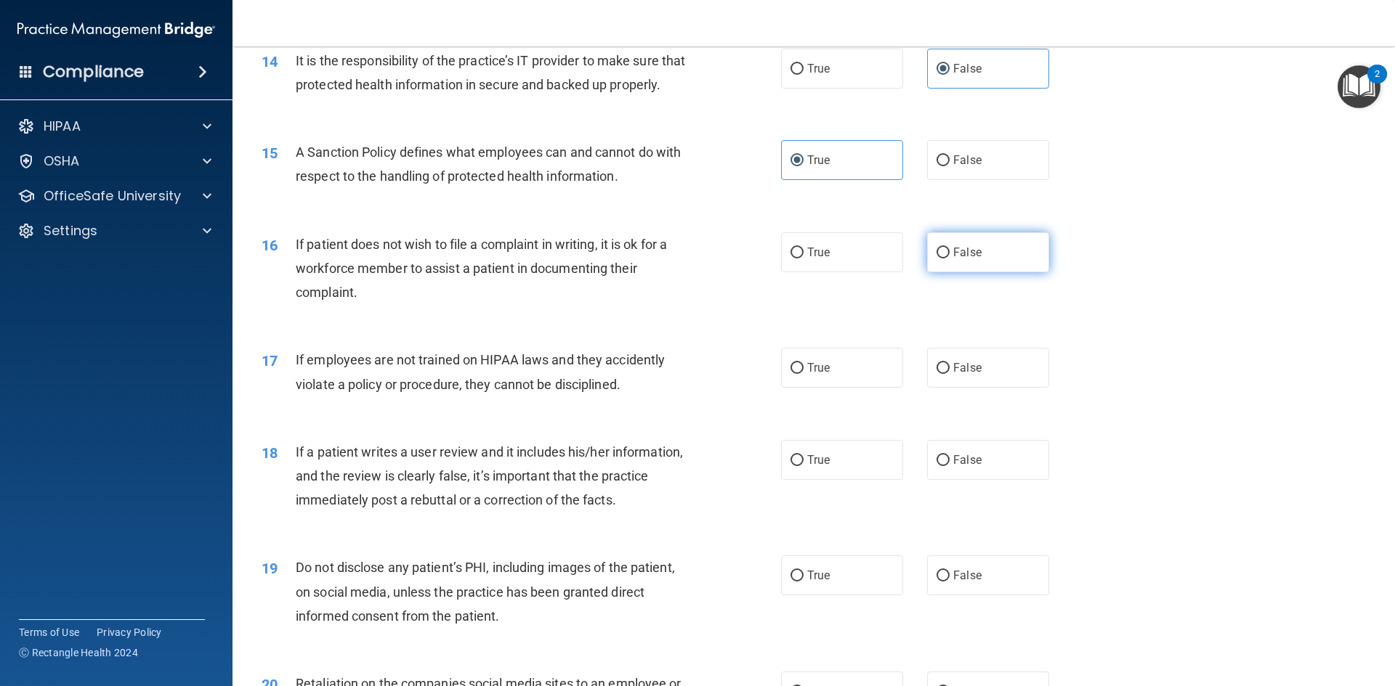
click at [953, 259] on span "False" at bounding box center [967, 253] width 28 height 14
click at [949, 259] on input "False" at bounding box center [942, 253] width 13 height 11
radio input "true"
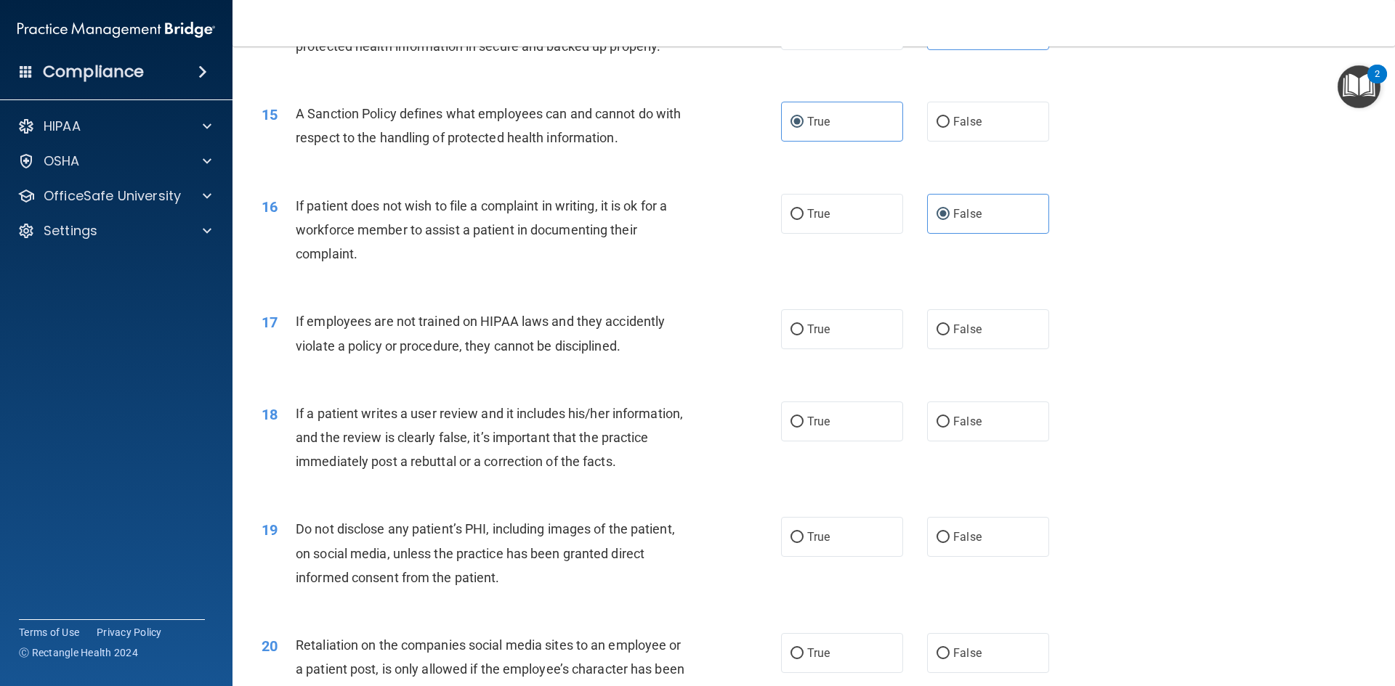
scroll to position [1743, 0]
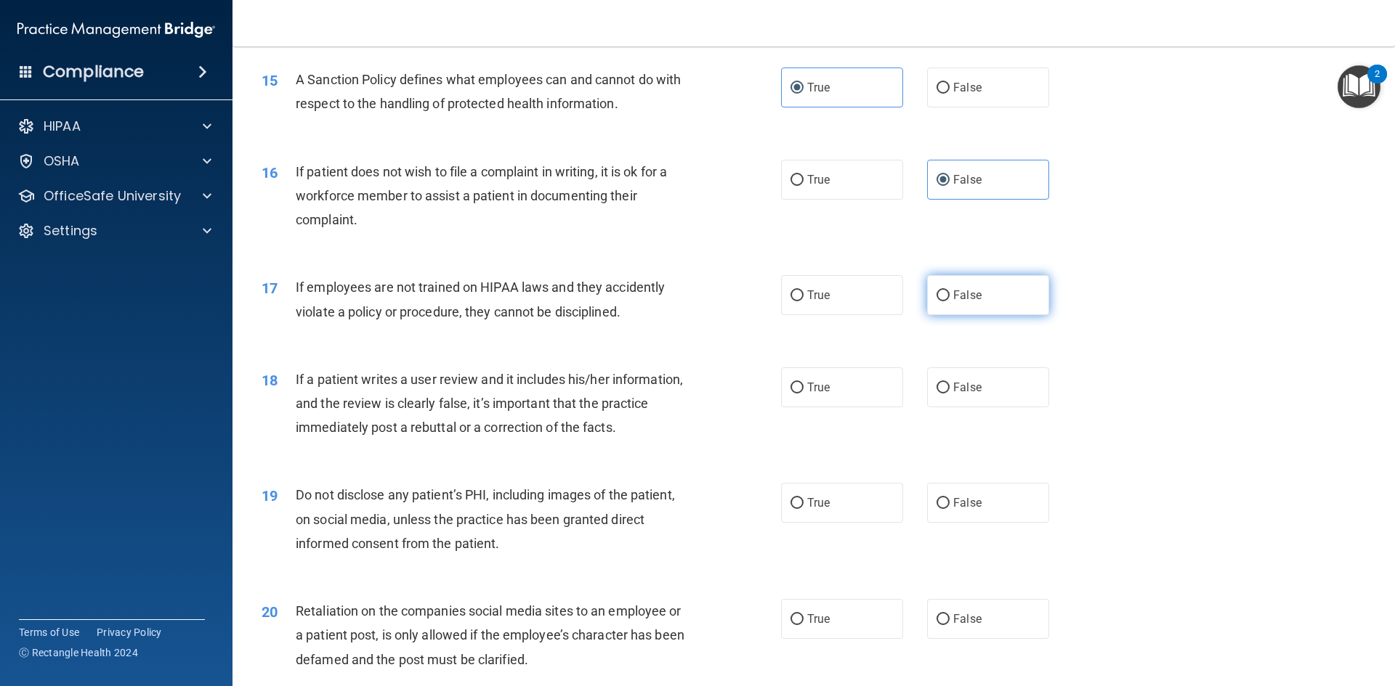
click at [1020, 315] on label "False" at bounding box center [988, 295] width 122 height 40
click at [949, 301] on input "False" at bounding box center [942, 296] width 13 height 11
radio input "true"
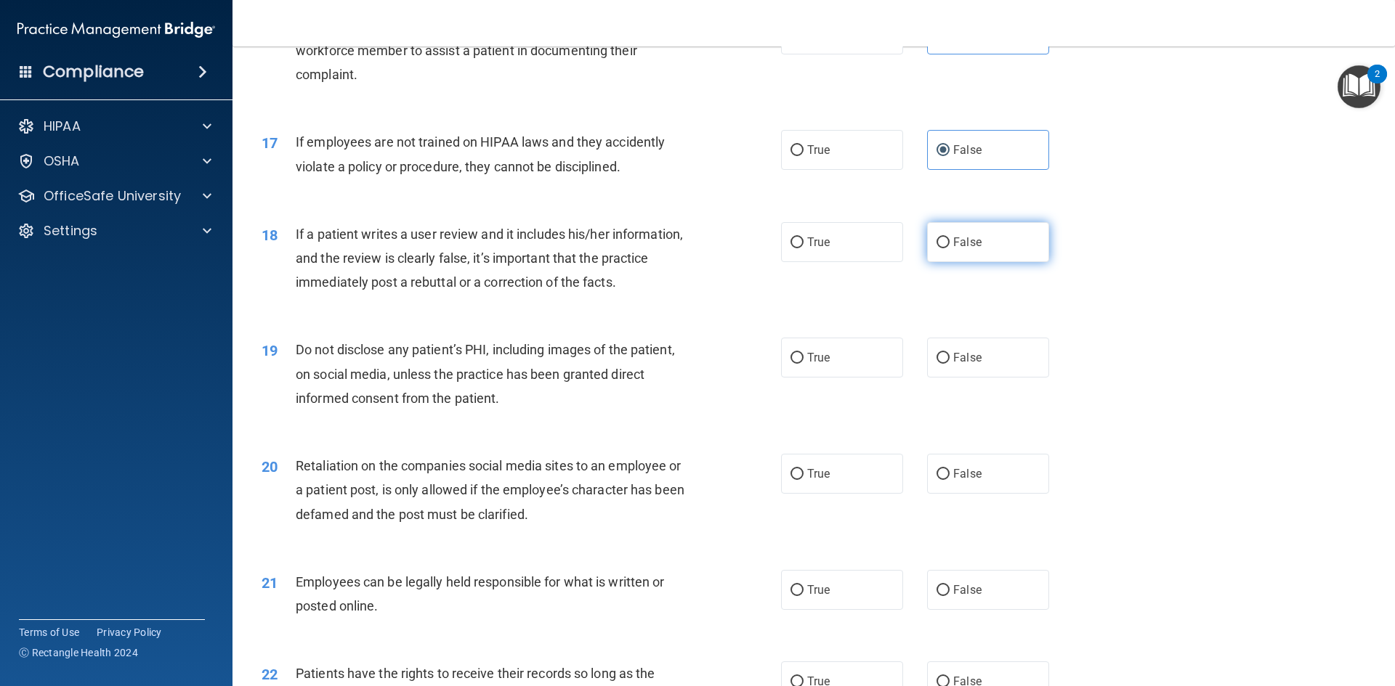
click at [971, 262] on label "False" at bounding box center [988, 242] width 122 height 40
click at [949, 248] on input "False" at bounding box center [942, 243] width 13 height 11
radio input "true"
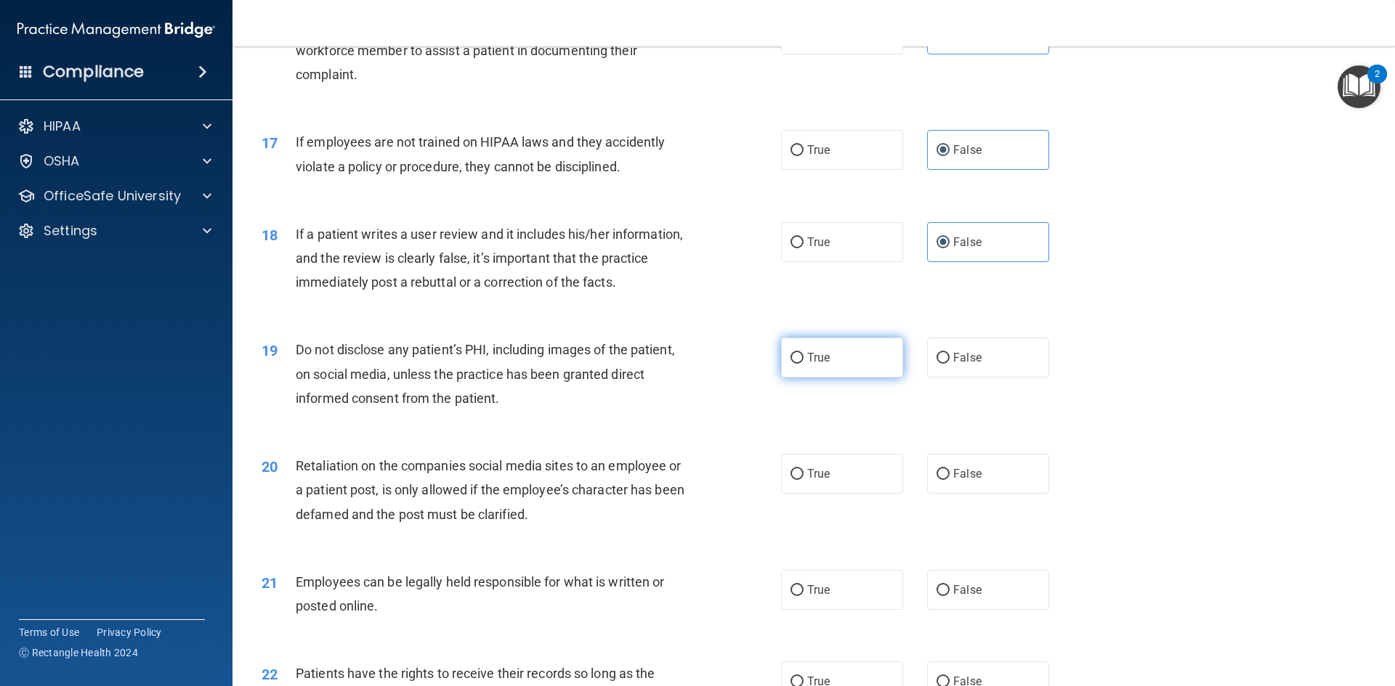
click at [819, 365] on span "True" at bounding box center [818, 358] width 23 height 14
click at [803, 364] on input "True" at bounding box center [796, 358] width 13 height 11
radio input "true"
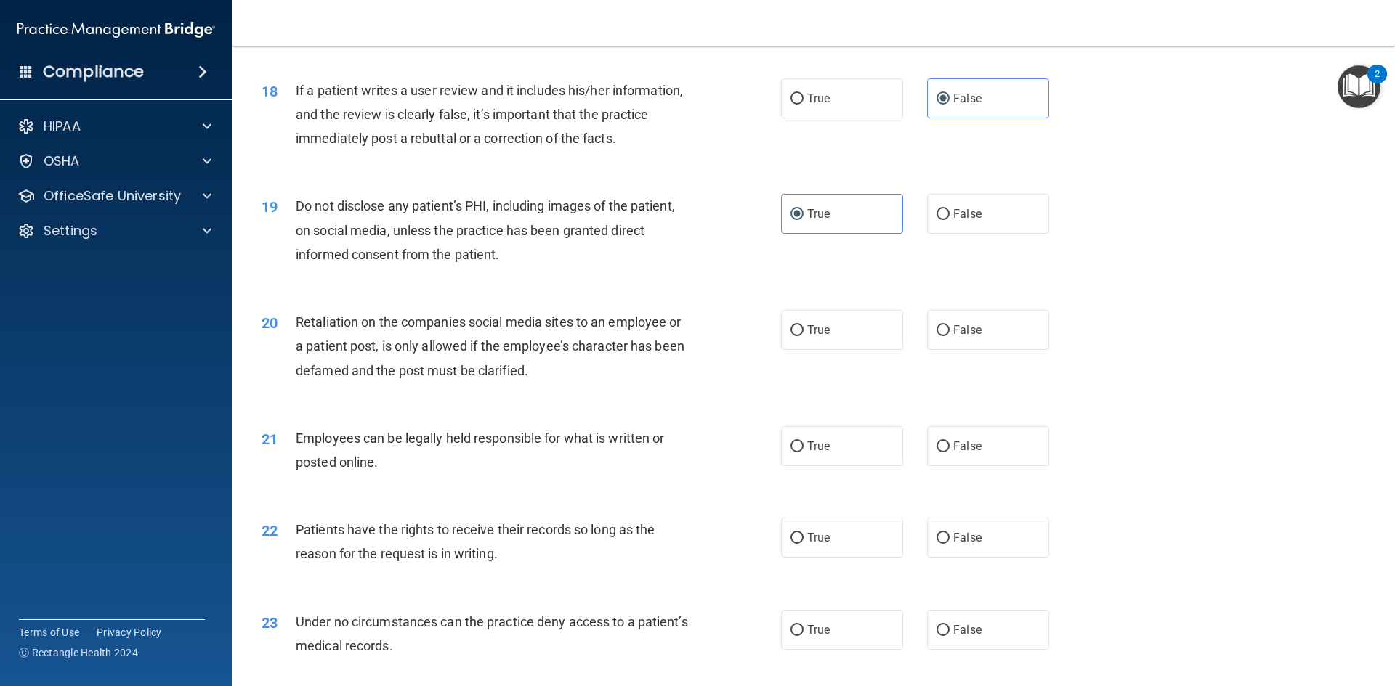
scroll to position [2034, 0]
click at [980, 349] on label "False" at bounding box center [988, 329] width 122 height 40
click at [949, 335] on input "False" at bounding box center [942, 329] width 13 height 11
radio input "true"
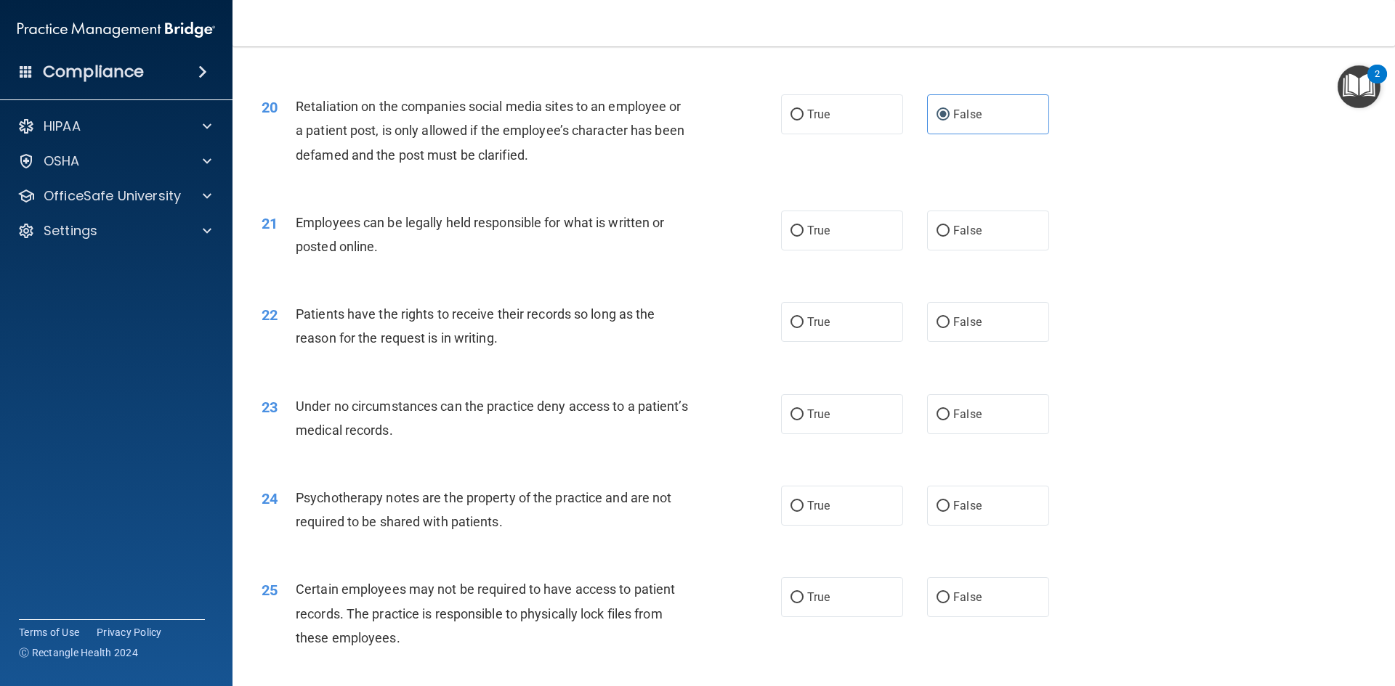
scroll to position [2252, 0]
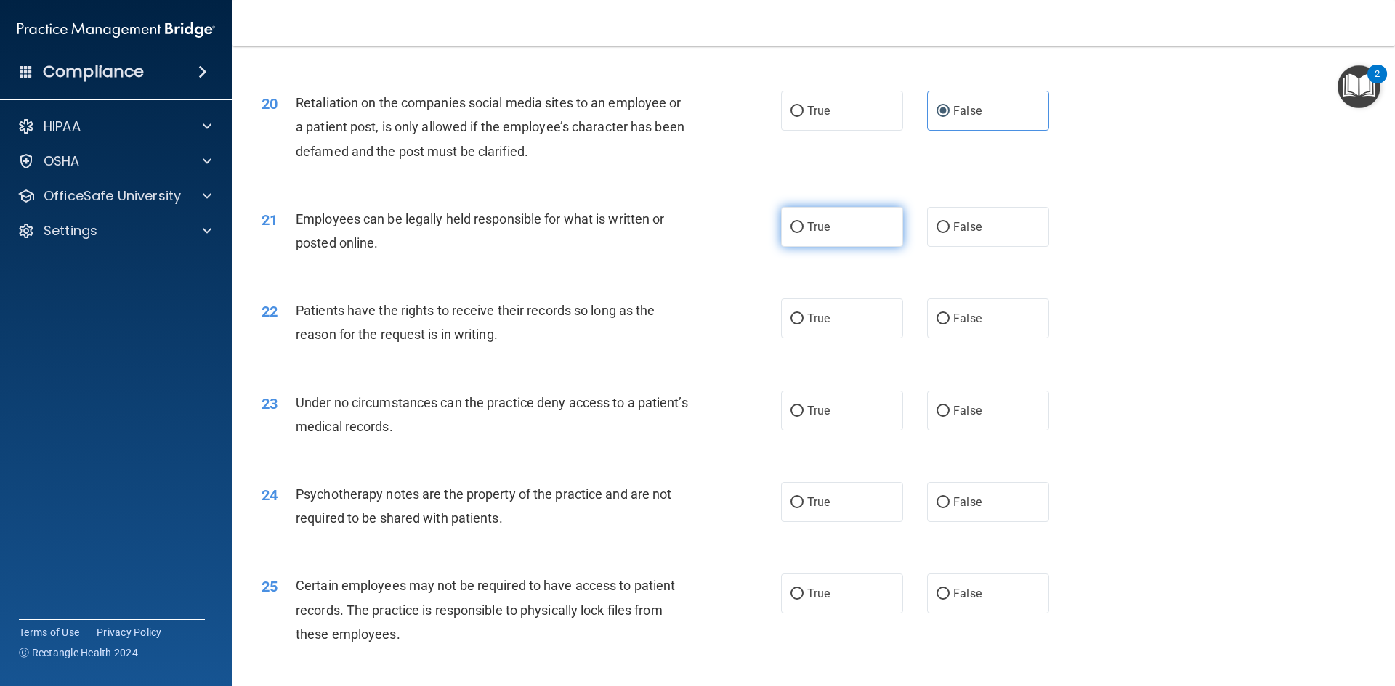
click at [807, 247] on label "True" at bounding box center [842, 227] width 122 height 40
click at [803, 233] on input "True" at bounding box center [796, 227] width 13 height 11
radio input "true"
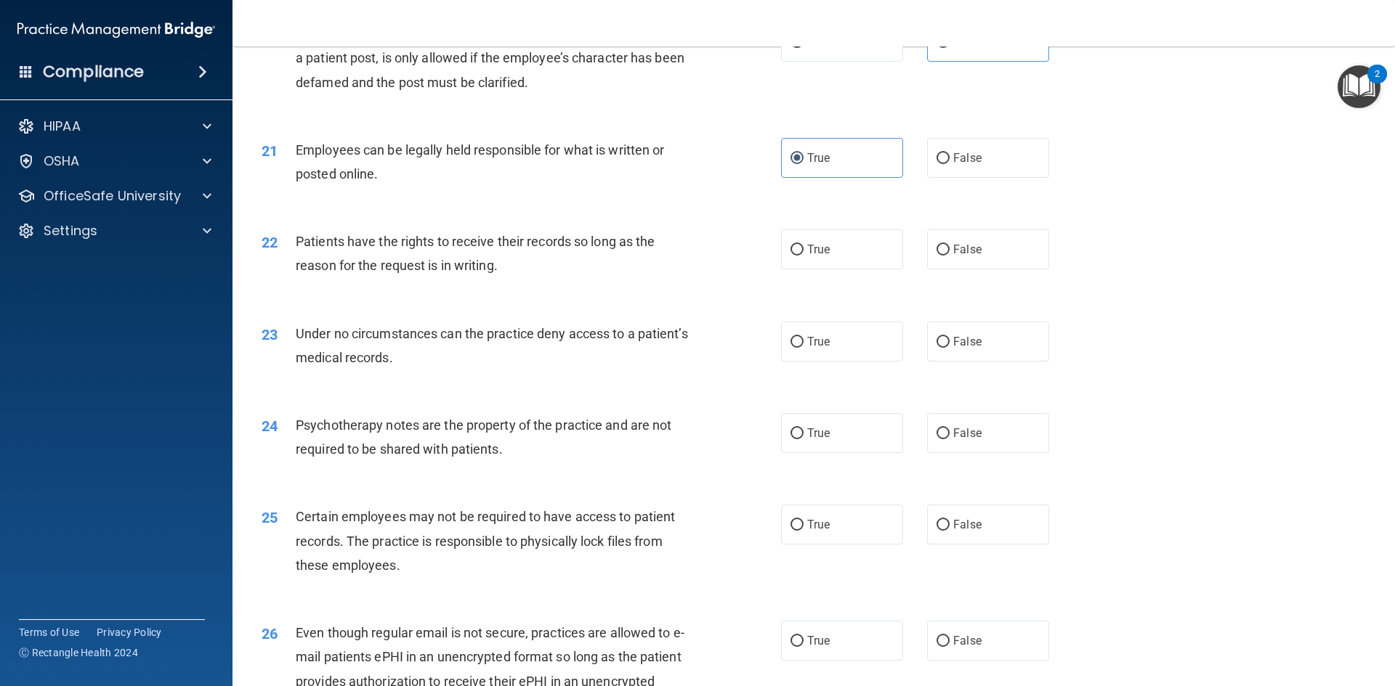
scroll to position [2397, 0]
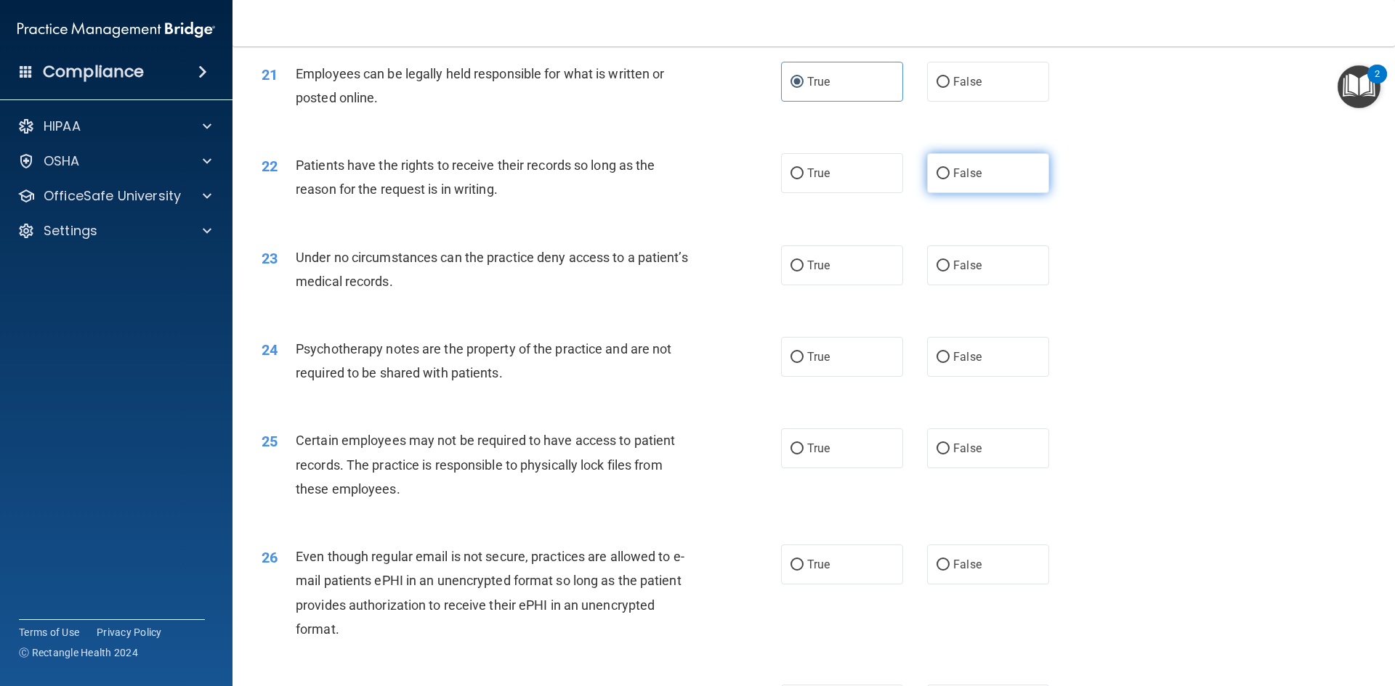
click at [1011, 193] on label "False" at bounding box center [988, 173] width 122 height 40
click at [949, 179] on input "False" at bounding box center [942, 174] width 13 height 11
radio input "true"
click at [992, 285] on label "False" at bounding box center [988, 266] width 122 height 40
click at [949, 272] on input "False" at bounding box center [942, 266] width 13 height 11
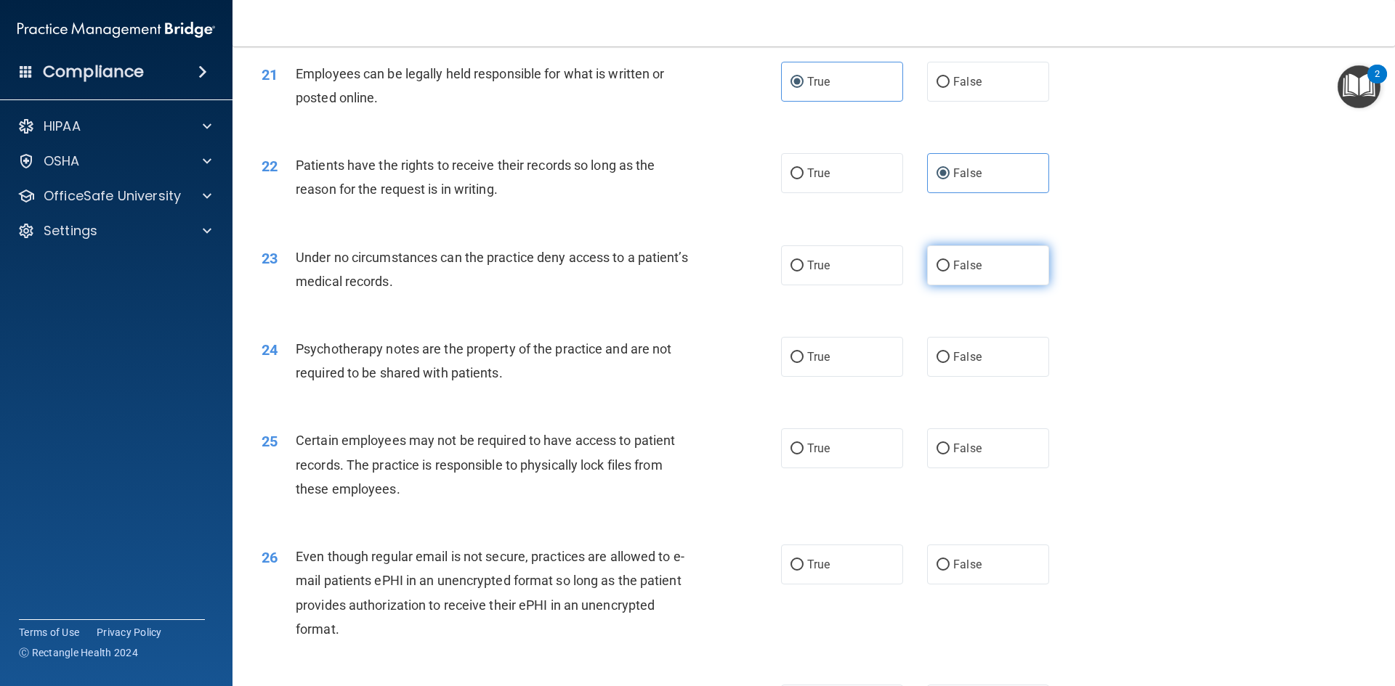
radio input "true"
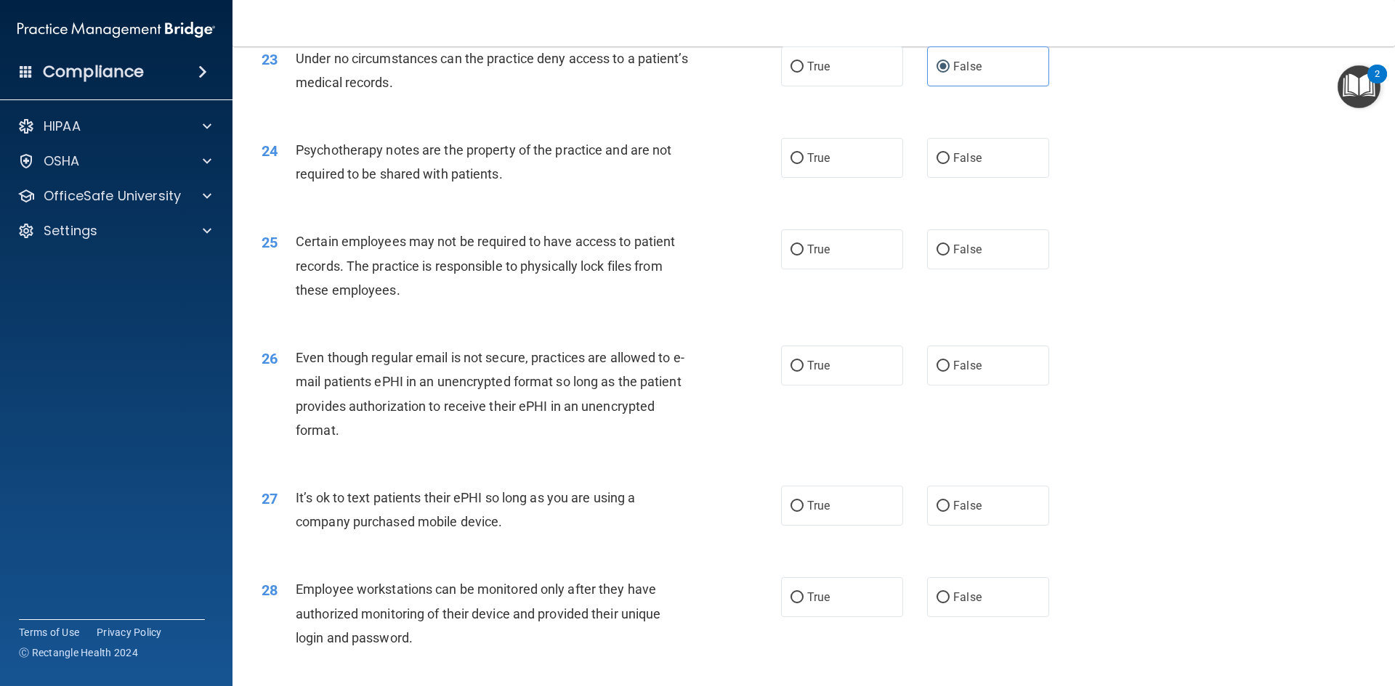
scroll to position [2615, 0]
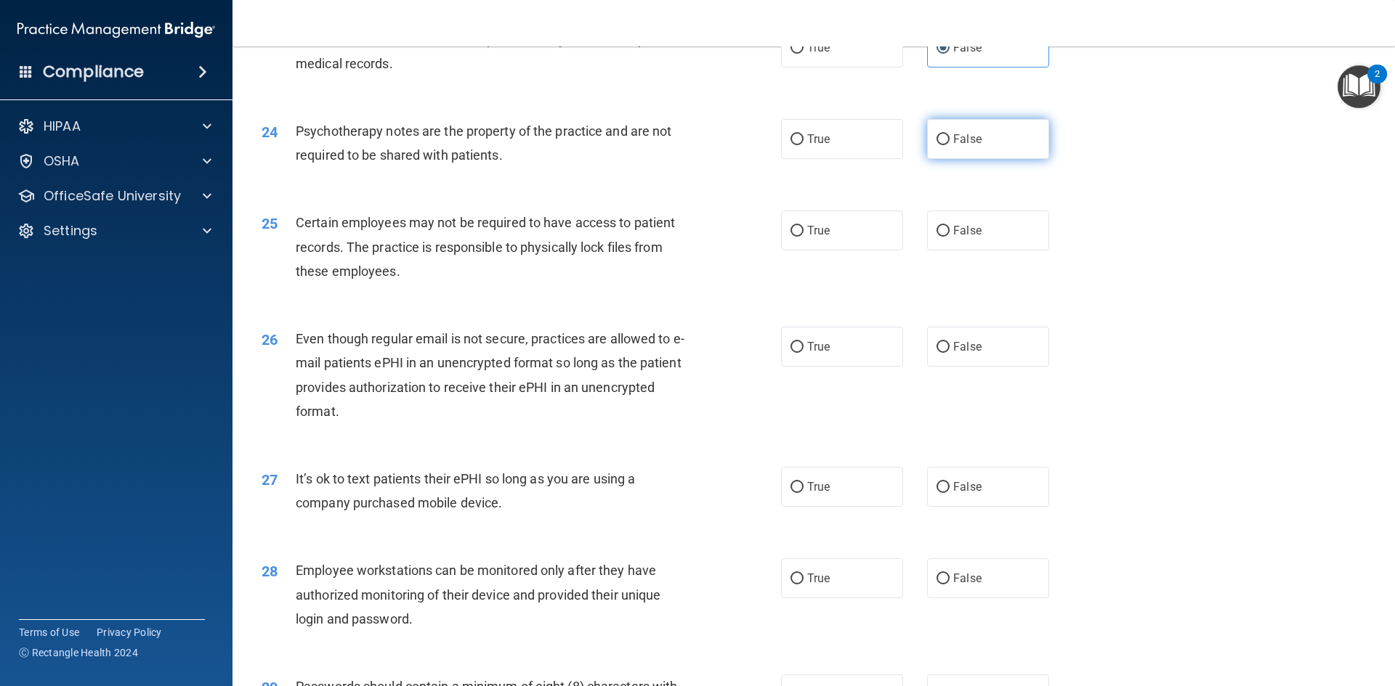
drag, startPoint x: 999, startPoint y: 157, endPoint x: 1007, endPoint y: 153, distance: 8.8
click at [1001, 157] on label "False" at bounding box center [988, 139] width 122 height 40
click at [949, 145] on input "False" at bounding box center [942, 139] width 13 height 11
radio input "true"
click at [973, 251] on label "False" at bounding box center [988, 231] width 122 height 40
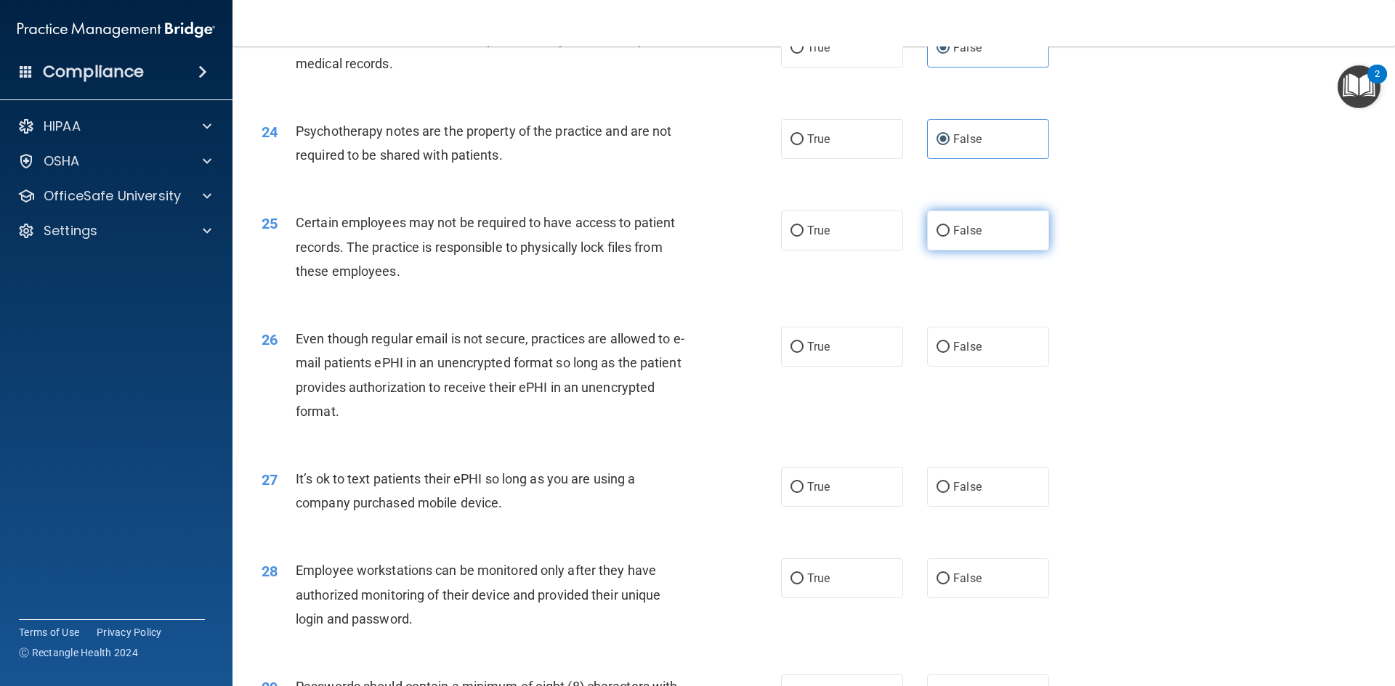
click at [949, 237] on input "False" at bounding box center [942, 231] width 13 height 11
radio input "true"
click at [1002, 367] on label "False" at bounding box center [988, 347] width 122 height 40
click at [949, 353] on input "False" at bounding box center [942, 347] width 13 height 11
radio input "true"
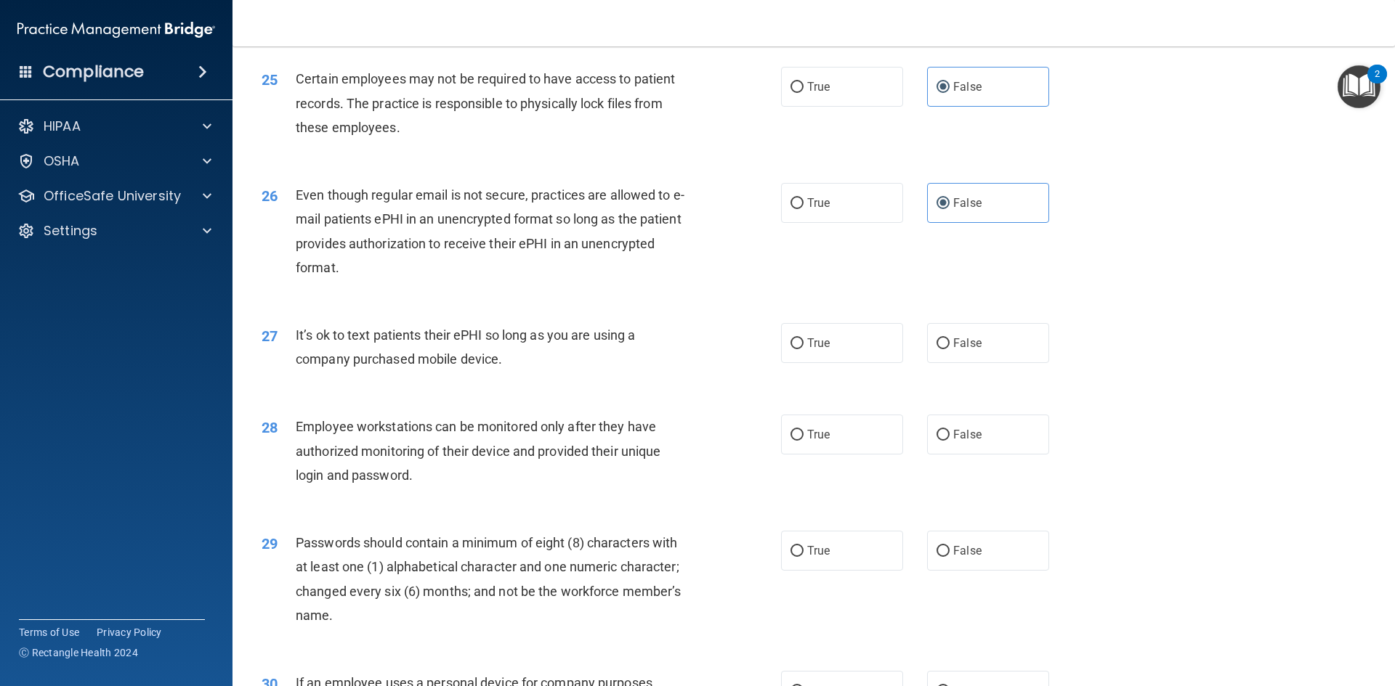
scroll to position [2760, 0]
click at [954, 362] on label "False" at bounding box center [988, 342] width 122 height 40
click at [949, 348] on input "False" at bounding box center [942, 342] width 13 height 11
radio input "true"
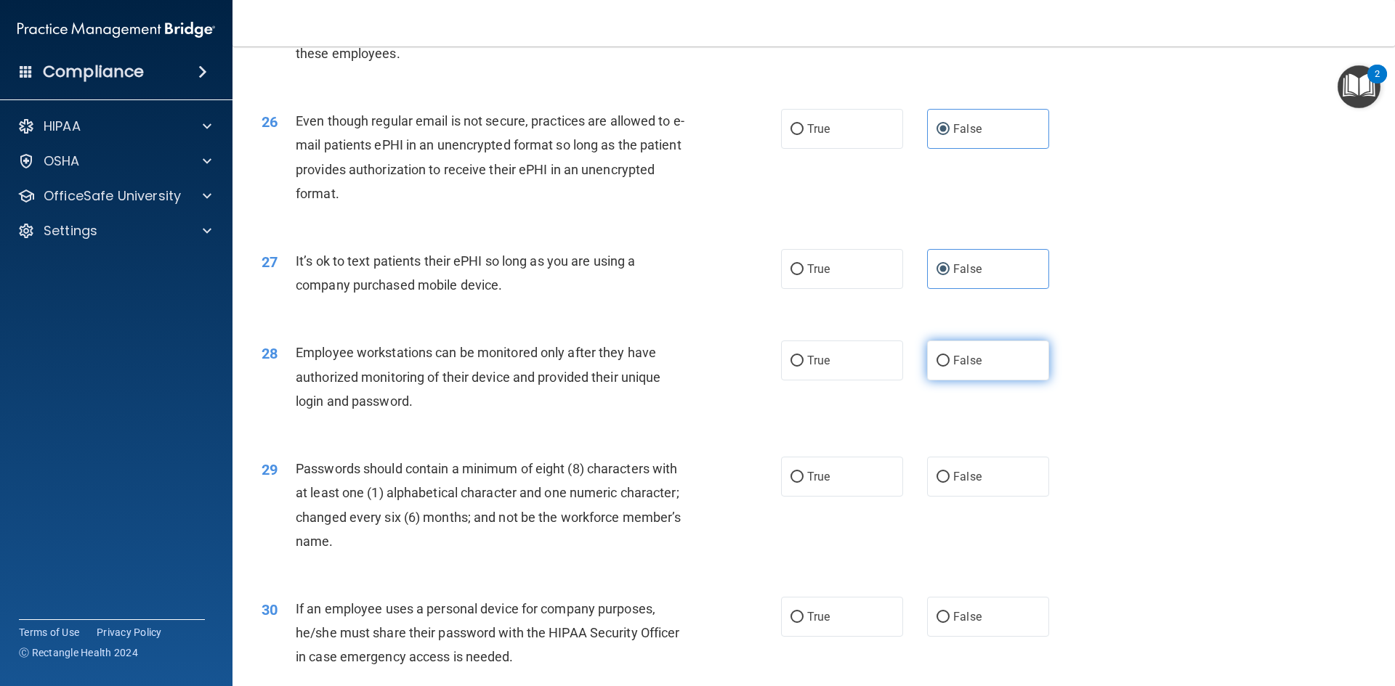
click at [951, 381] on label "False" at bounding box center [988, 361] width 122 height 40
click at [949, 367] on input "False" at bounding box center [942, 361] width 13 height 11
radio input "true"
click at [790, 367] on input "True" at bounding box center [796, 361] width 13 height 11
radio input "true"
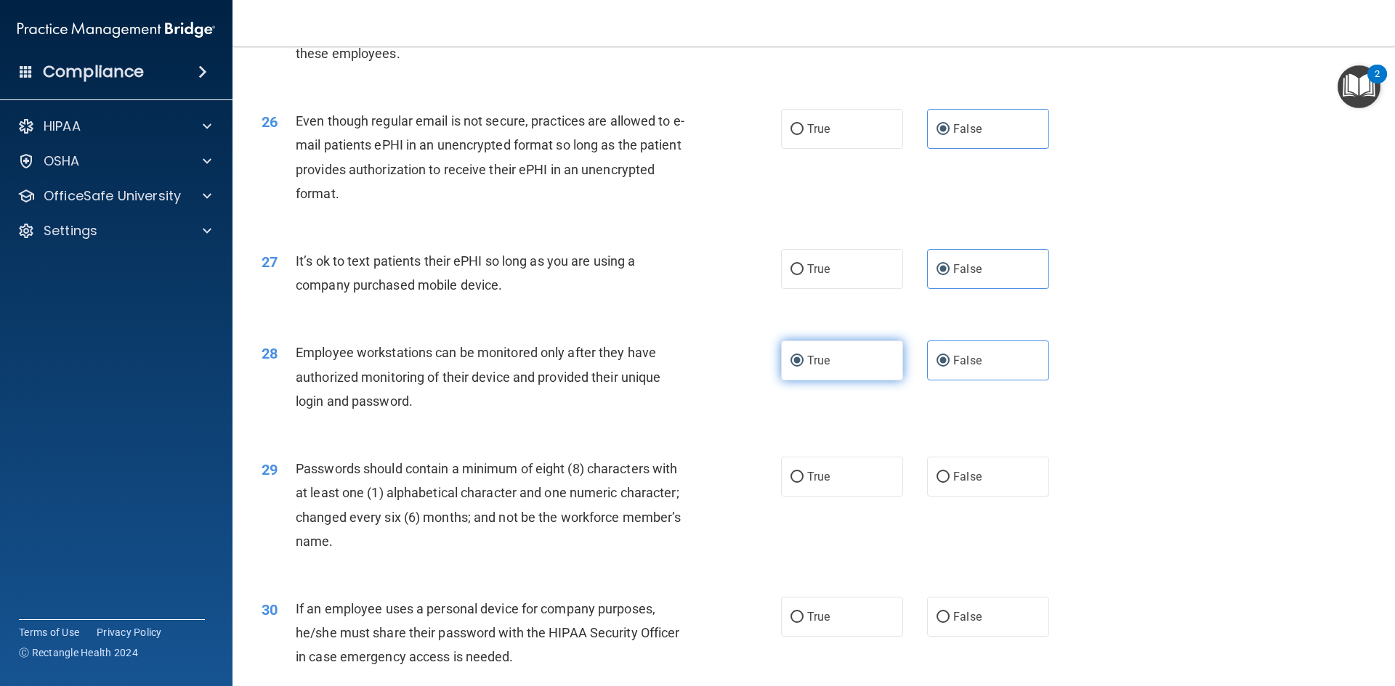
radio input "false"
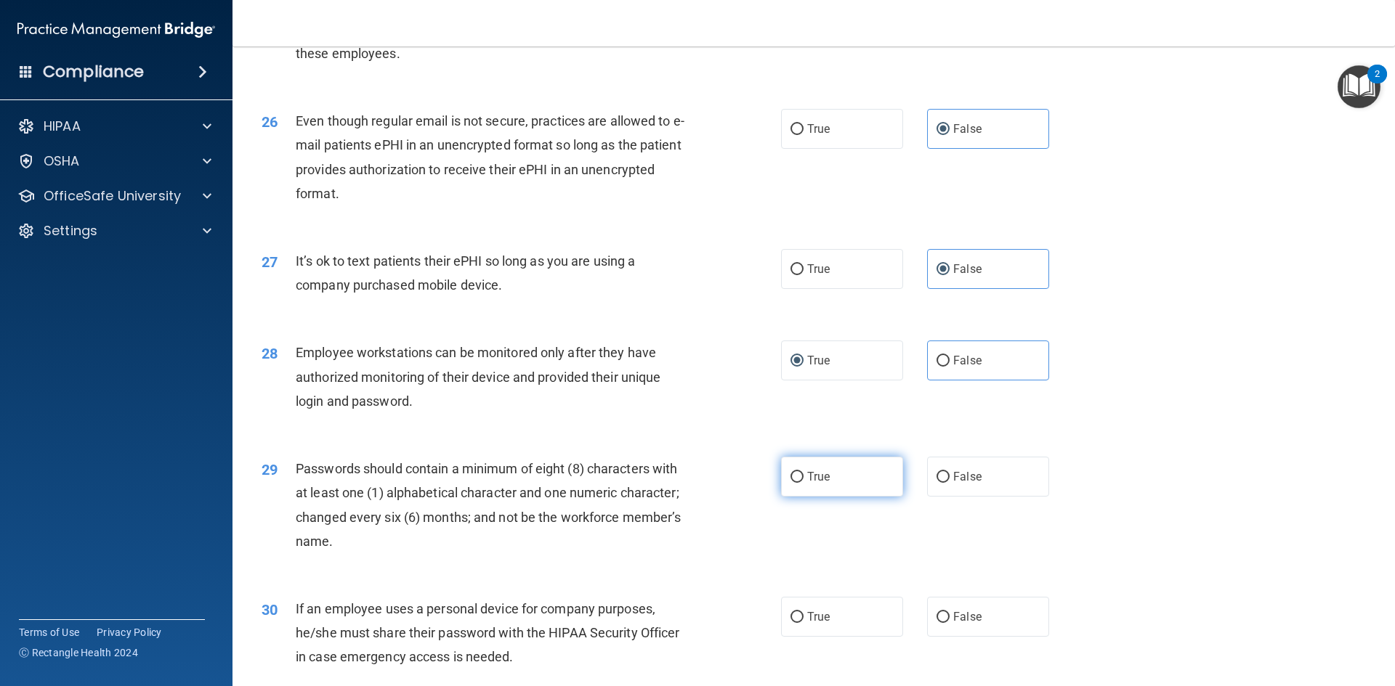
click at [798, 483] on input "True" at bounding box center [796, 477] width 13 height 11
radio input "true"
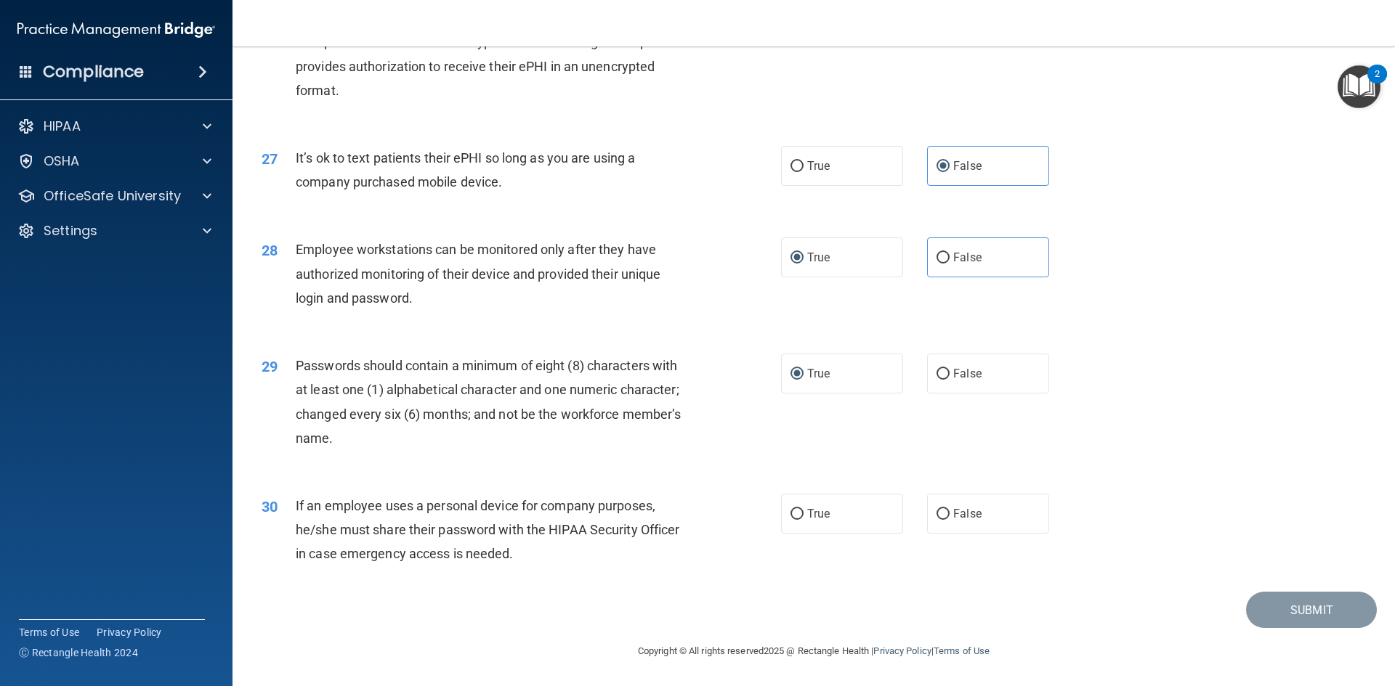
scroll to position [2960, 0]
click at [1024, 517] on label "False" at bounding box center [988, 514] width 122 height 40
click at [949, 517] on input "False" at bounding box center [942, 514] width 13 height 11
radio input "true"
click at [1206, 482] on div "30 If an employee uses a personal device for company purposes, he/she must shar…" at bounding box center [814, 534] width 1126 height 116
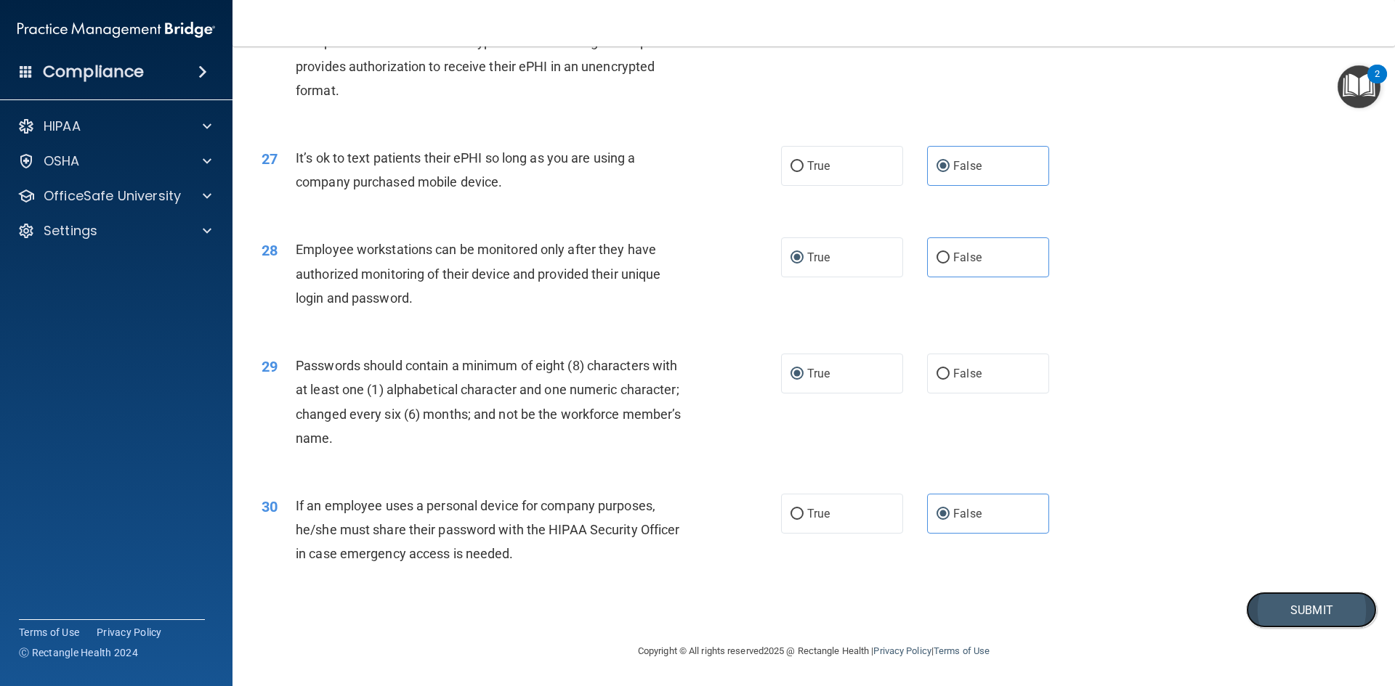
click at [1295, 610] on button "Submit" at bounding box center [1311, 610] width 131 height 37
click at [1278, 607] on button "Submit" at bounding box center [1311, 610] width 131 height 37
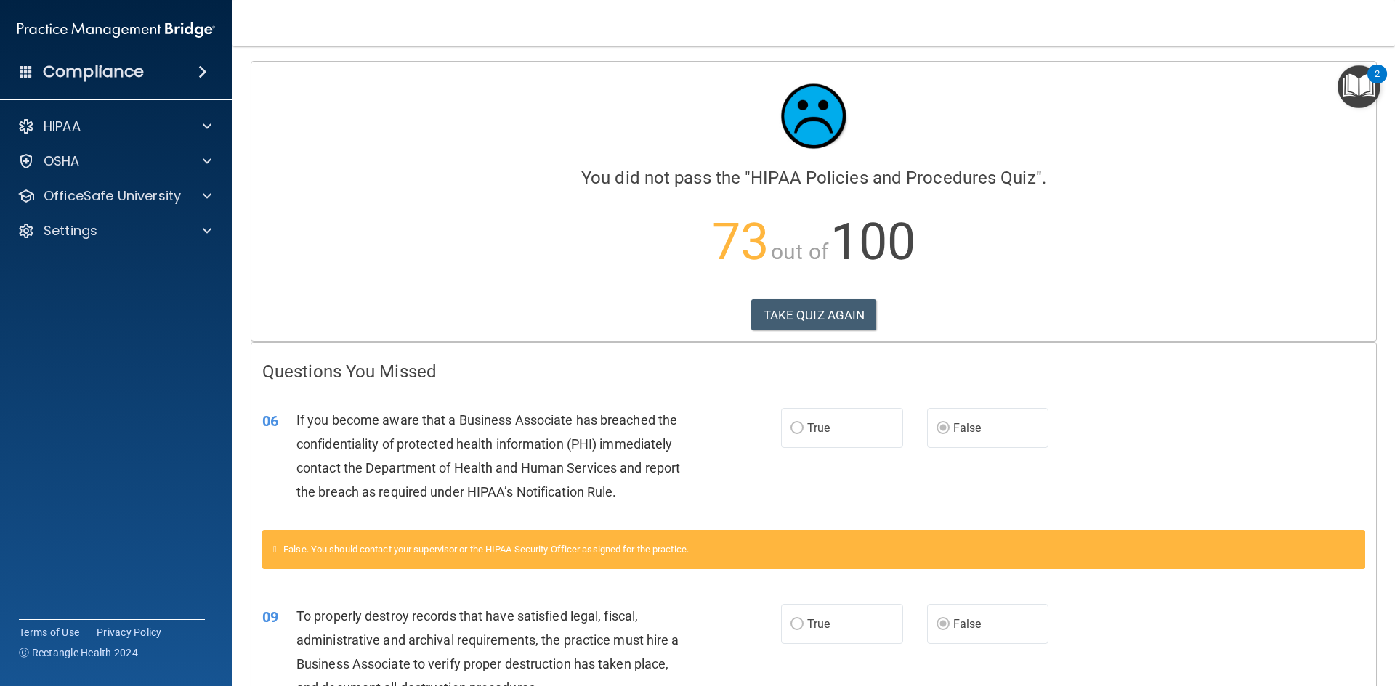
click at [877, 437] on label "True" at bounding box center [842, 428] width 122 height 40
